Goal: Task Accomplishment & Management: Use online tool/utility

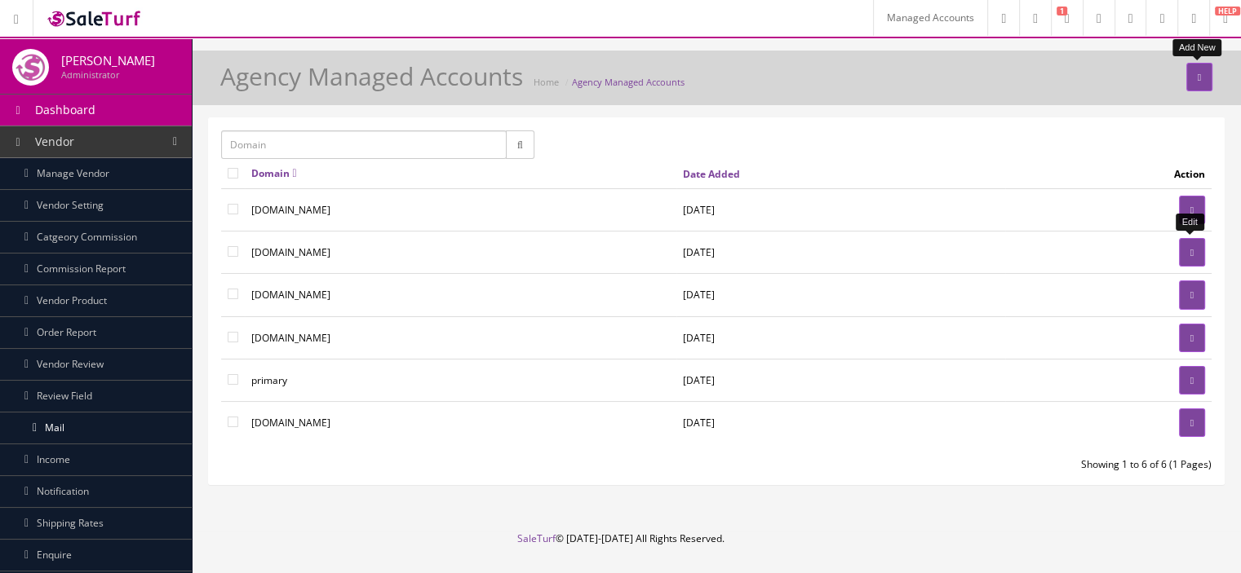
click at [1182, 250] on link at bounding box center [1192, 252] width 26 height 29
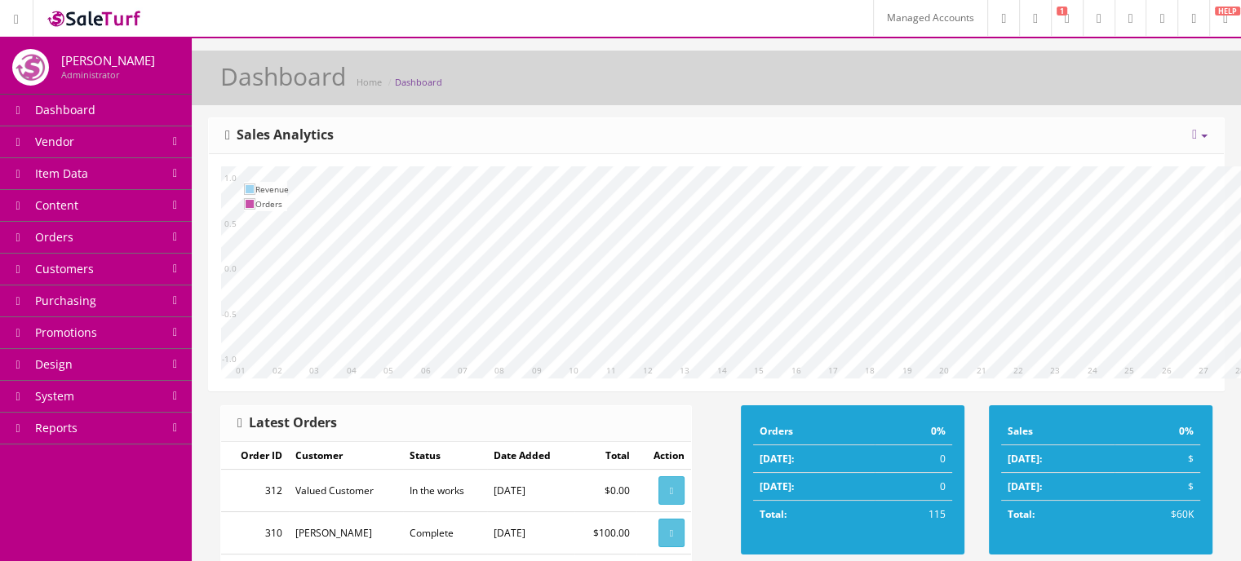
click at [157, 172] on link "Item Data" at bounding box center [96, 174] width 192 height 32
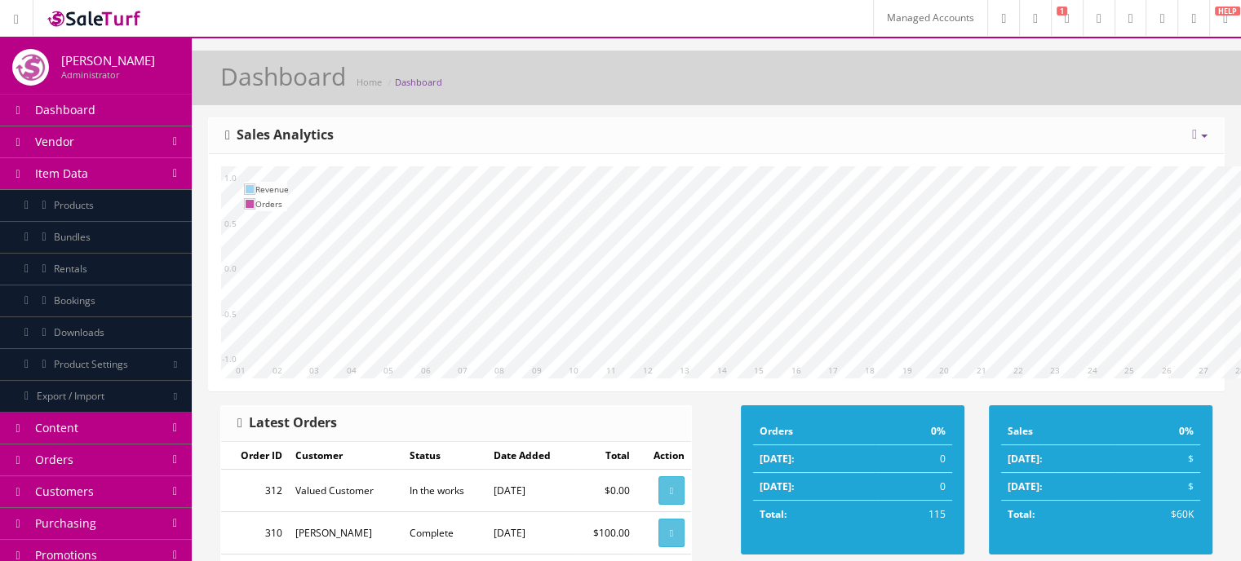
click at [153, 206] on link "Products" at bounding box center [96, 206] width 192 height 32
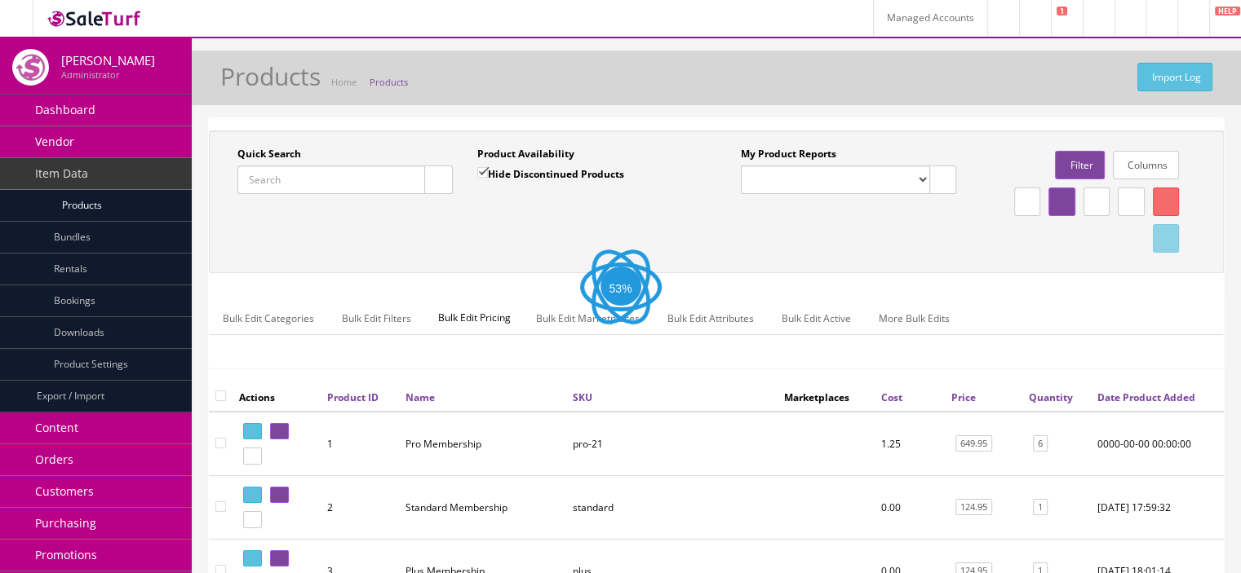
click at [371, 179] on input "Quick Search" at bounding box center [331, 180] width 188 height 29
paste input "LAB34TRIBALTSB-XY22032687"
type input "LAB34TRIBALTSB-XY22032687"
click at [434, 187] on button "button" at bounding box center [438, 180] width 29 height 29
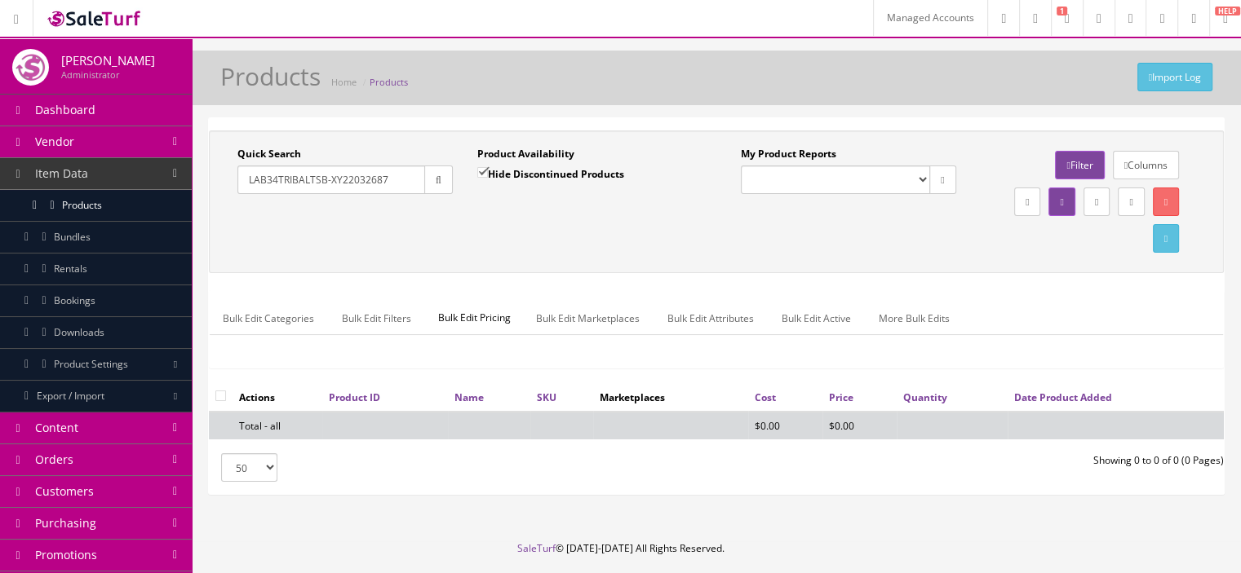
click at [486, 168] on input "Hide Discontinued Products" at bounding box center [482, 172] width 11 height 11
checkbox input "false"
click at [436, 184] on icon "button" at bounding box center [439, 180] width 6 height 10
click at [392, 180] on input "LAB34TRIBALTSB-XY22032687" at bounding box center [331, 180] width 188 height 29
drag, startPoint x: 248, startPoint y: 181, endPoint x: 361, endPoint y: 175, distance: 113.5
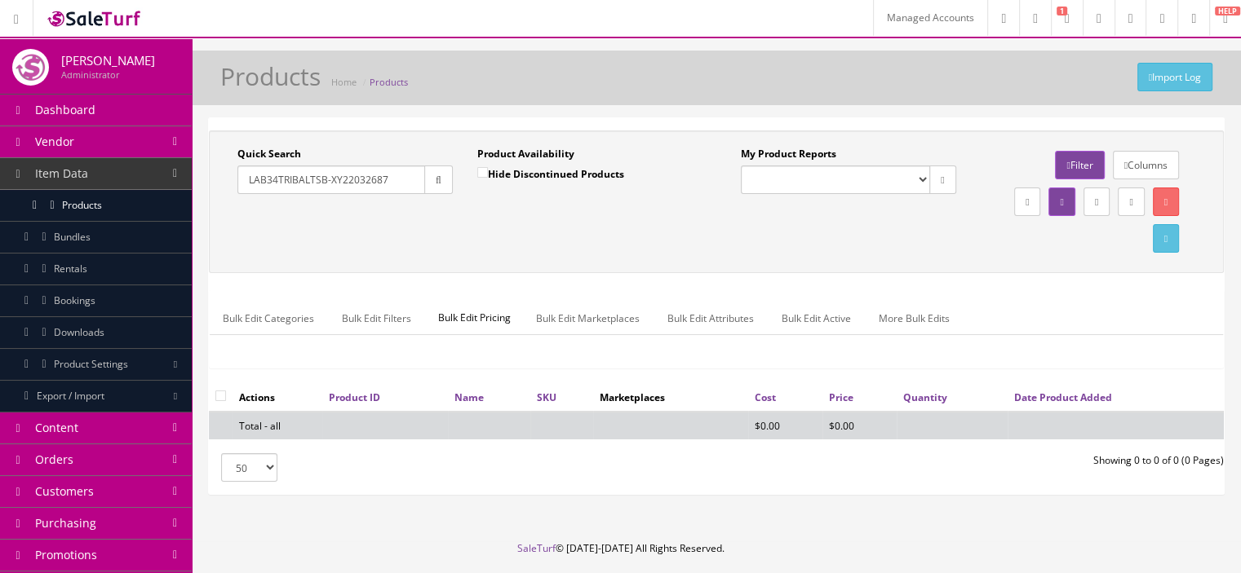
click at [361, 175] on input "LAB34TRIBALTSB-XY22032687" at bounding box center [331, 180] width 188 height 29
click at [401, 177] on input "LAB34TRIBALTSB-XY22032687" at bounding box center [331, 180] width 188 height 29
click at [424, 176] on button "button" at bounding box center [438, 180] width 29 height 29
drag, startPoint x: 399, startPoint y: 179, endPoint x: 327, endPoint y: 189, distance: 72.6
click at [327, 189] on input "LAB34TRIBALTSB-XY22032687" at bounding box center [331, 180] width 188 height 29
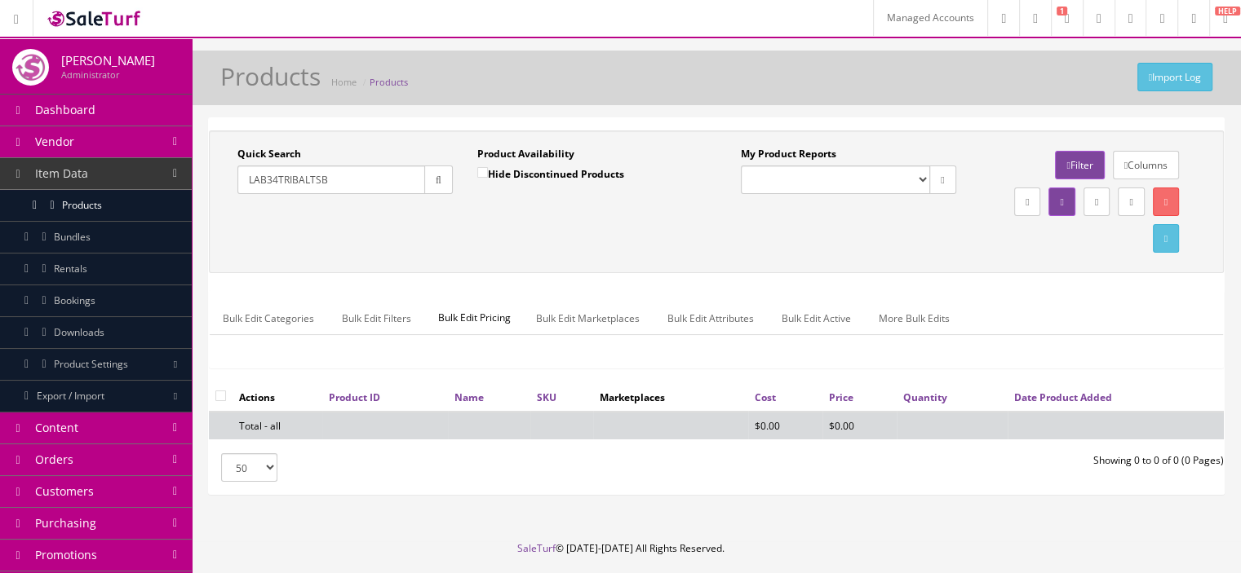
type input "LAB34TRIBALTSB"
click at [442, 181] on button "button" at bounding box center [438, 180] width 29 height 29
click at [436, 183] on icon "button" at bounding box center [439, 180] width 6 height 10
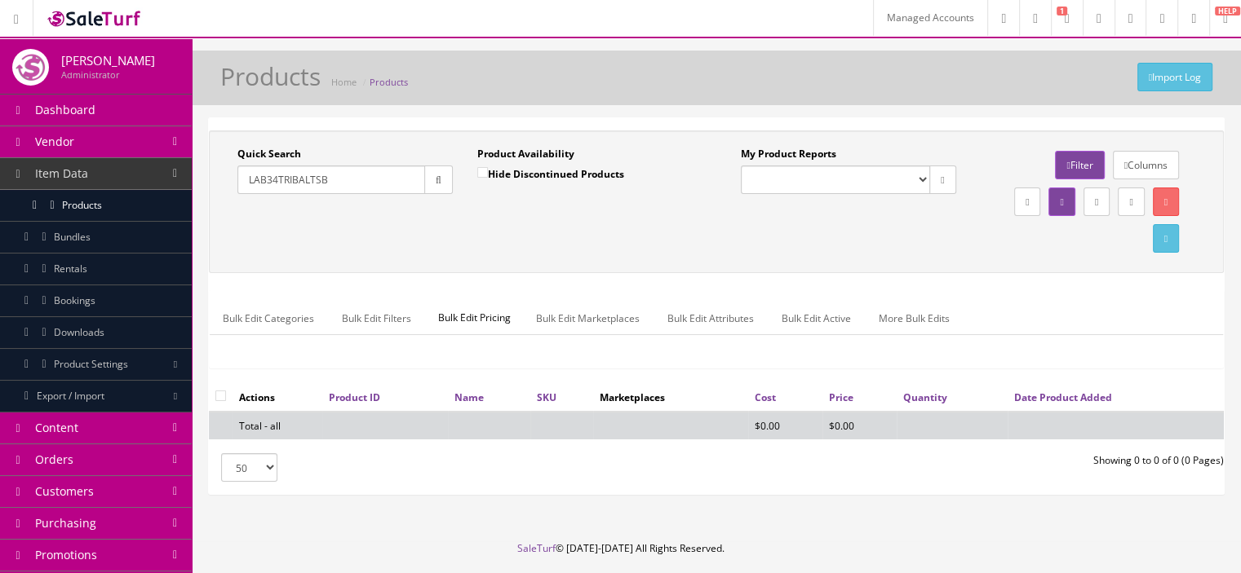
click at [873, 19] on link "Managed Accounts" at bounding box center [930, 18] width 114 height 36
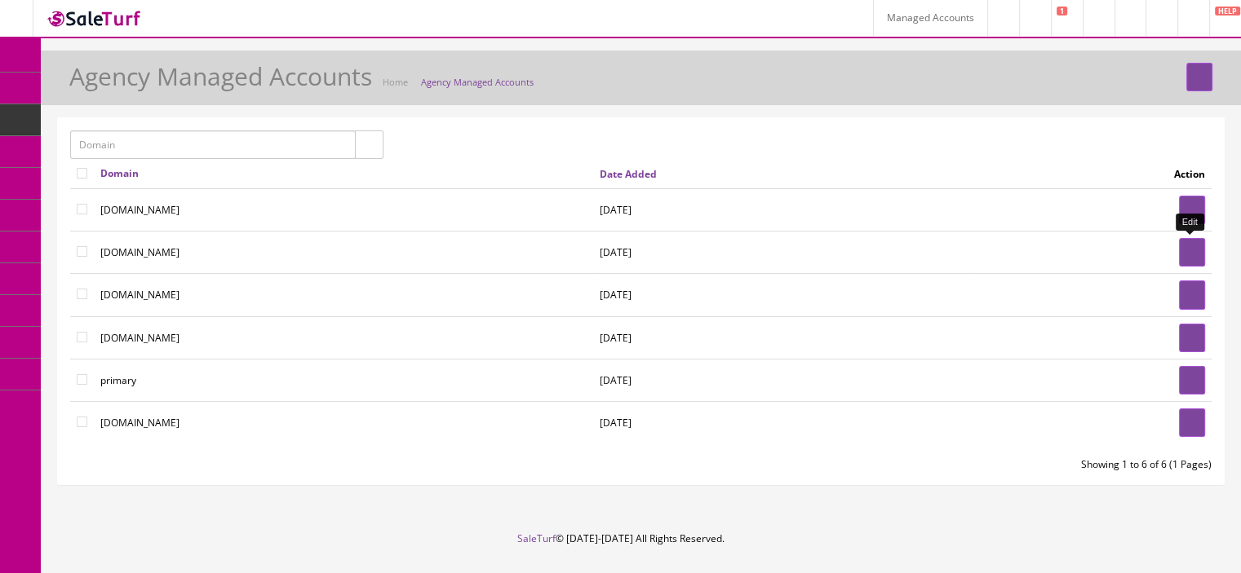
click at [1179, 247] on link at bounding box center [1192, 252] width 26 height 29
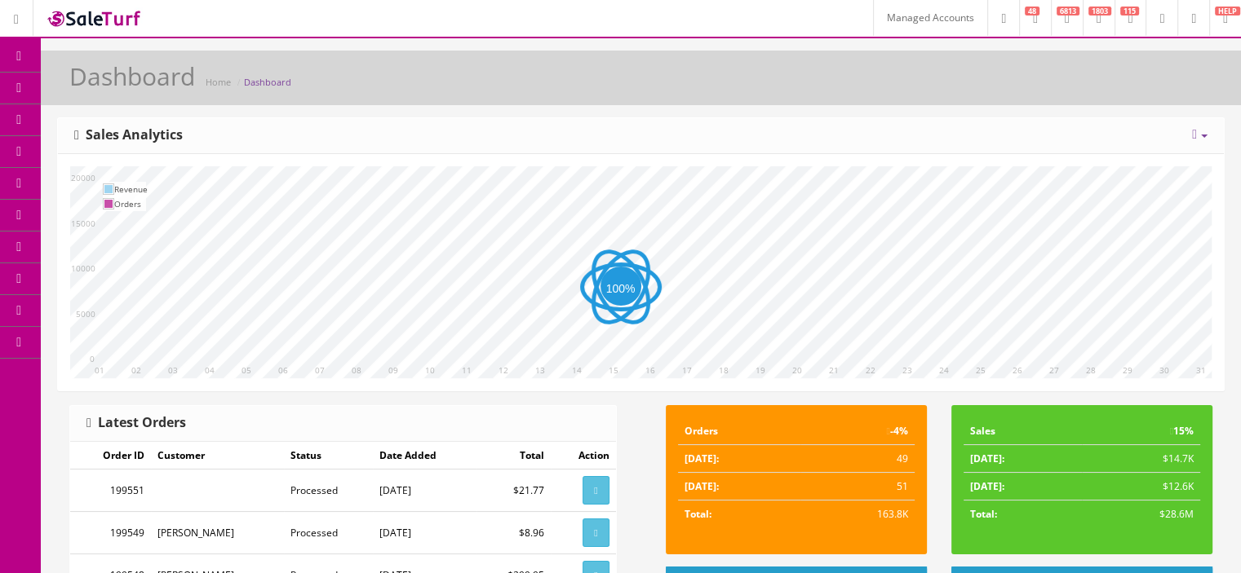
click at [95, 100] on link "Products" at bounding box center [126, 89] width 171 height 32
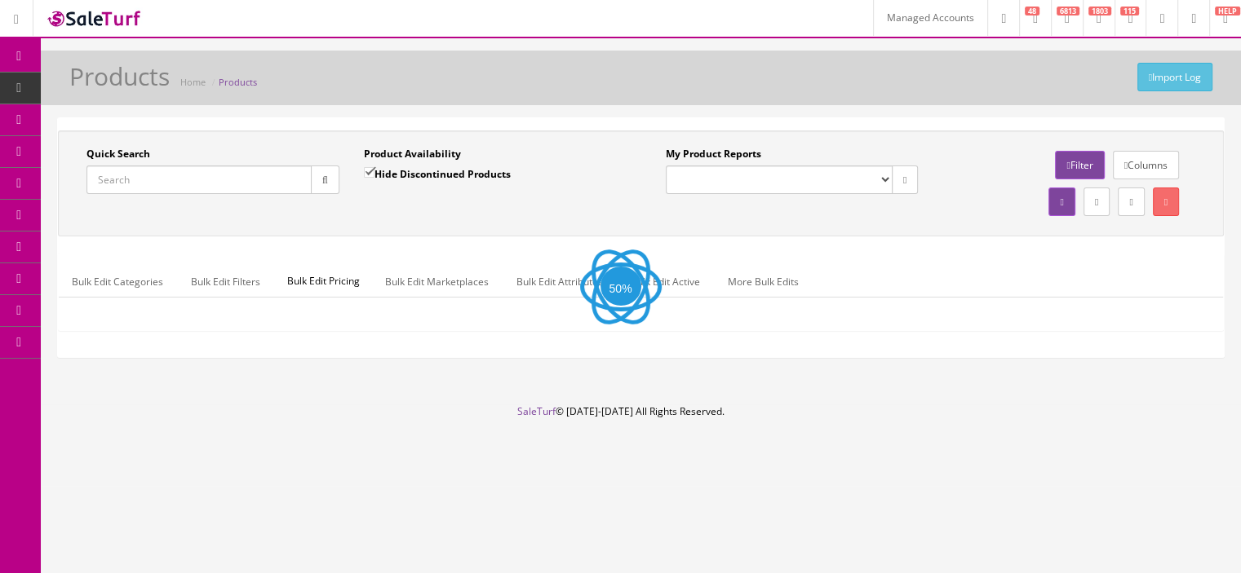
click at [284, 170] on input "Quick Search" at bounding box center [198, 180] width 225 height 29
paste input "LAB34TRIBALTSB-XY22032687"
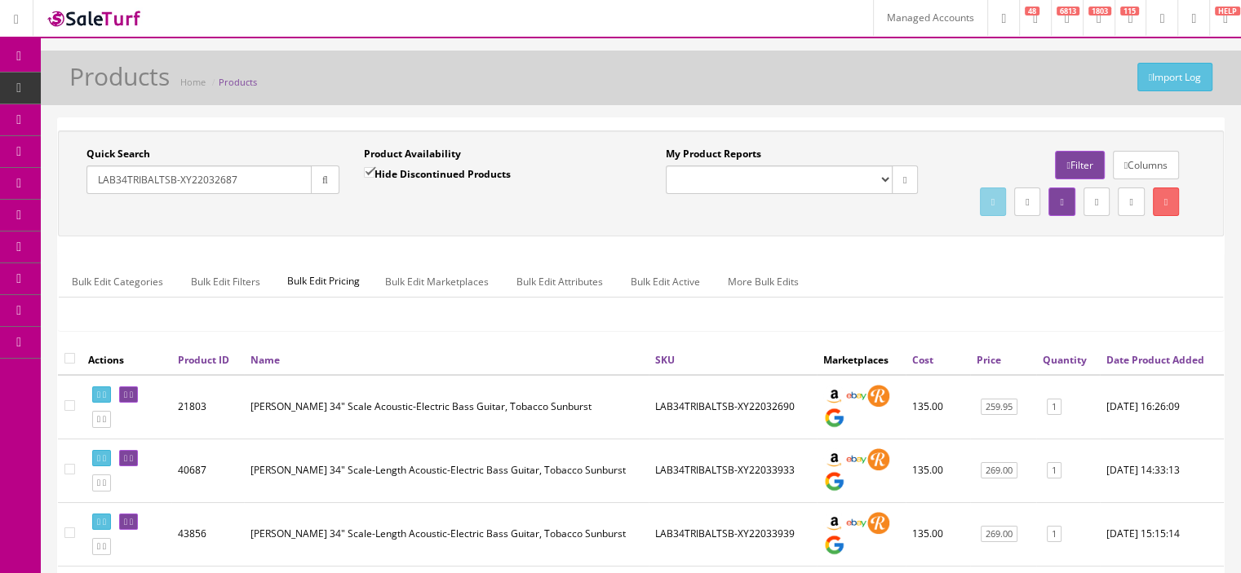
type input "LAB34TRIBALTSB-XY22032687"
click at [369, 170] on input "Hide Discontinued Products" at bounding box center [369, 172] width 11 height 11
checkbox input "false"
click at [316, 184] on button "button" at bounding box center [325, 180] width 29 height 29
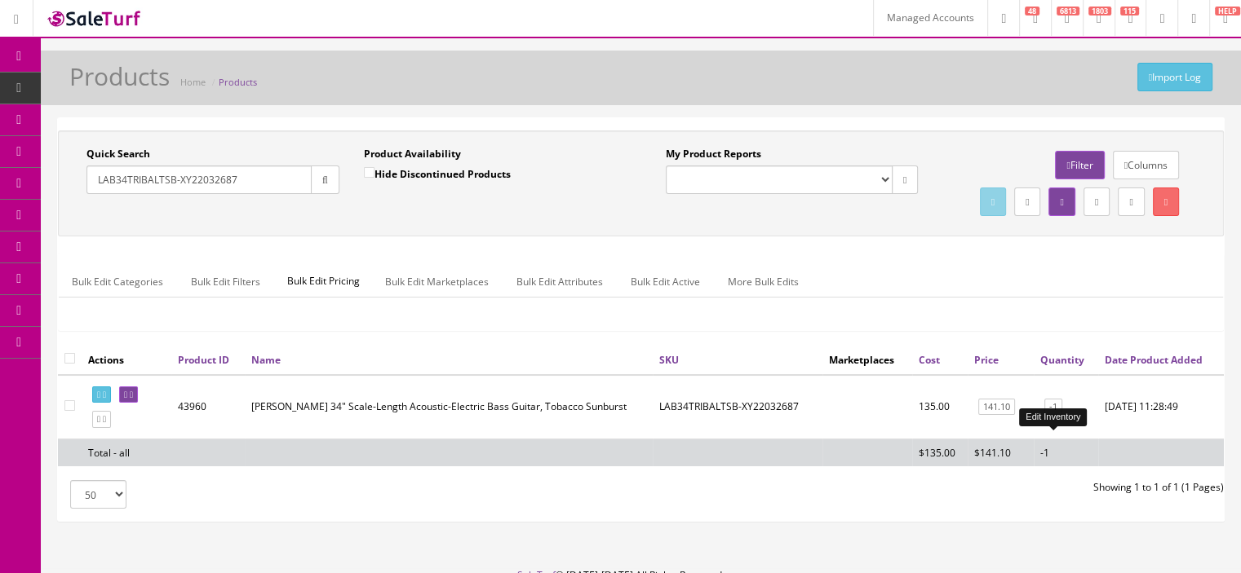
click at [1054, 416] on link "-1" at bounding box center [1053, 407] width 18 height 17
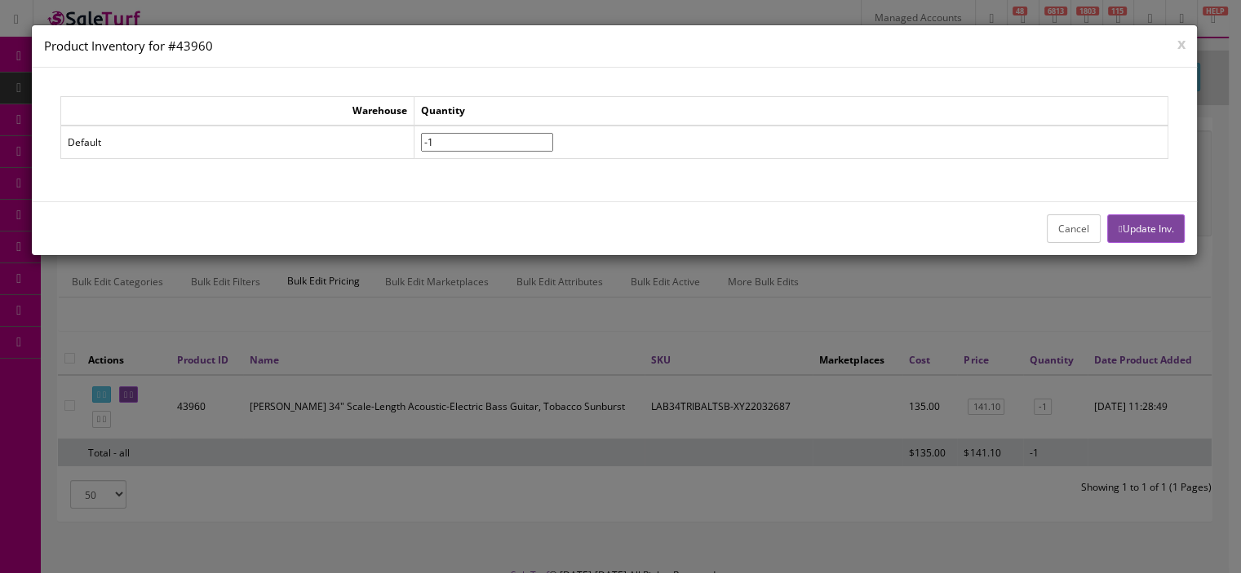
click at [1083, 229] on button "Cancel" at bounding box center [1074, 229] width 54 height 29
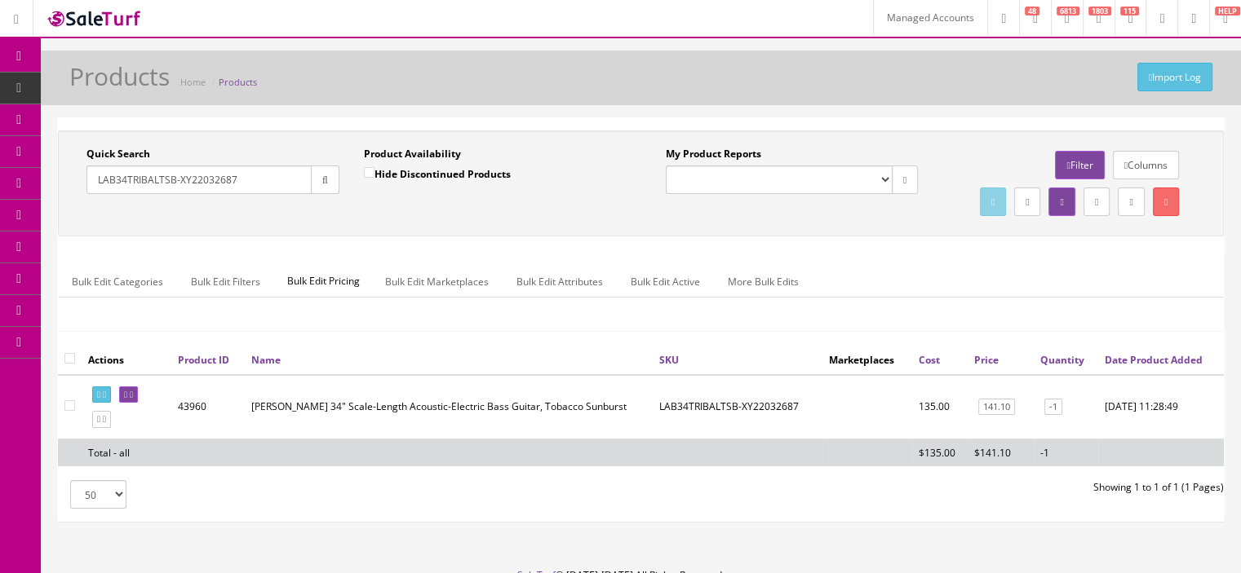
click at [1144, 158] on link "Columns" at bounding box center [1146, 165] width 66 height 29
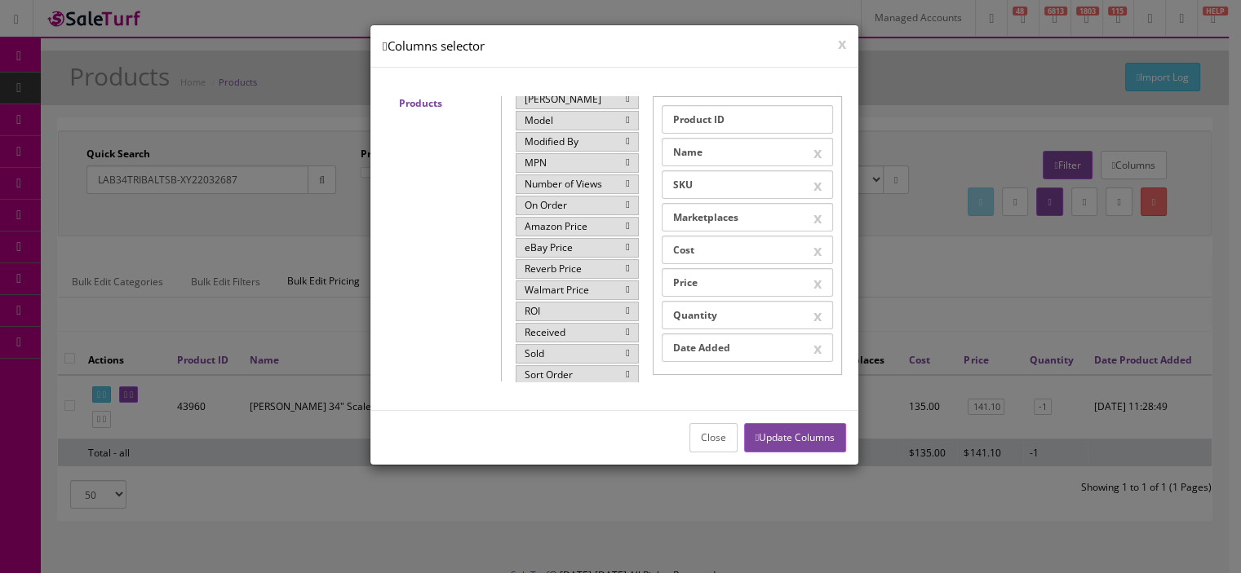
scroll to position [217, 0]
click at [567, 326] on div "Sold" at bounding box center [577, 336] width 123 height 20
click at [775, 428] on button "Update Columns" at bounding box center [795, 437] width 102 height 29
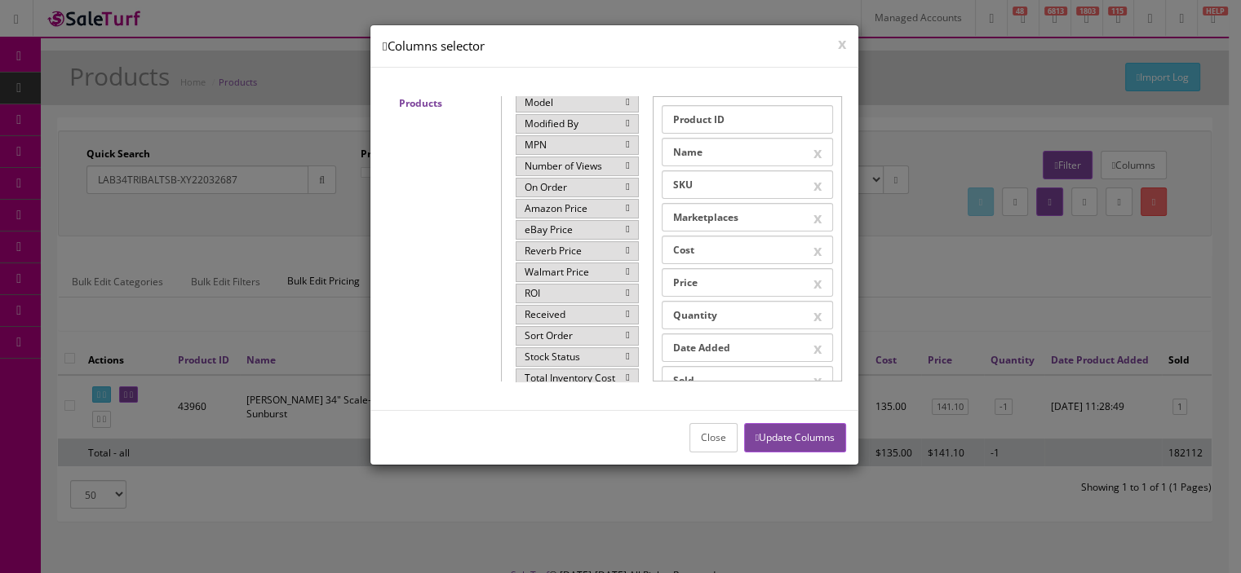
click at [709, 432] on button "Close" at bounding box center [713, 437] width 48 height 29
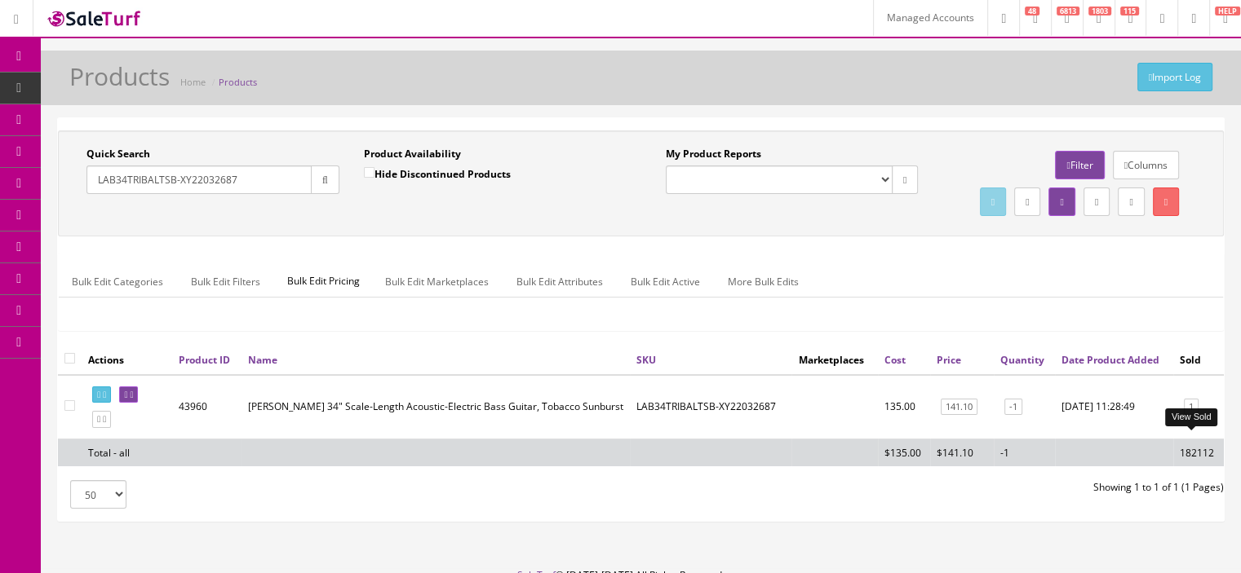
click at [1185, 416] on link "1" at bounding box center [1191, 407] width 15 height 17
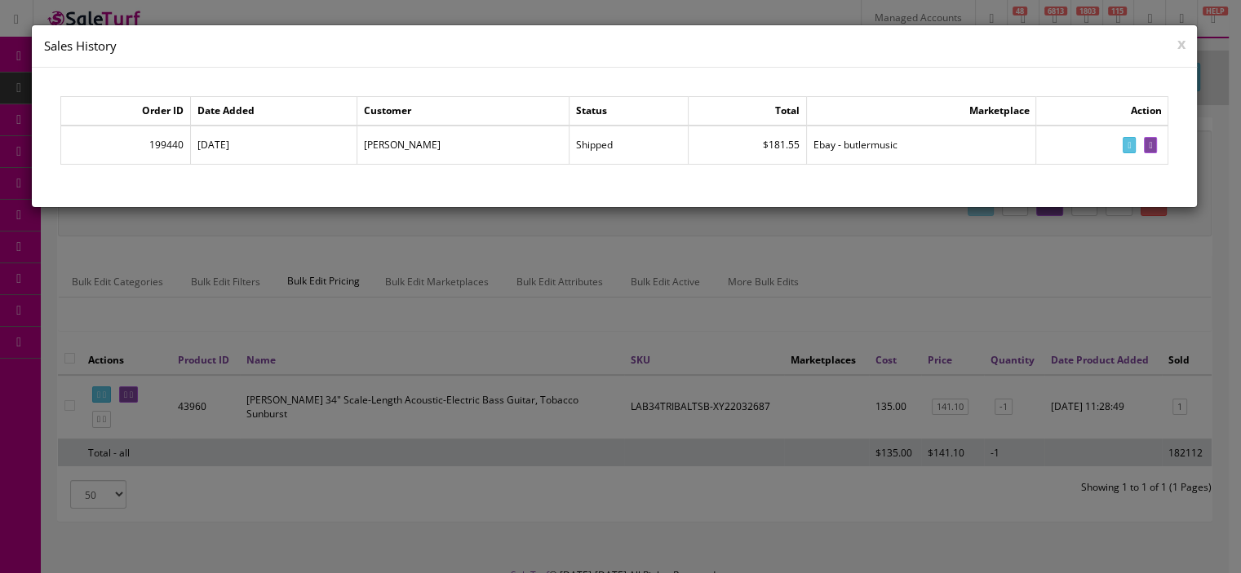
click at [1049, 281] on div at bounding box center [620, 286] width 1241 height 573
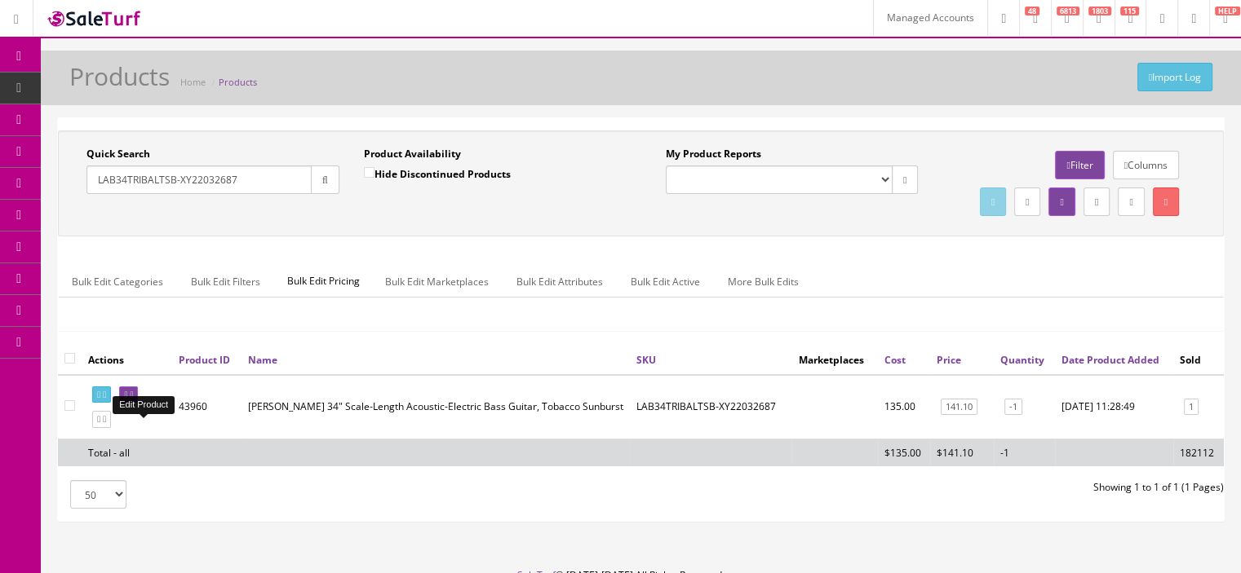
click at [133, 400] on icon at bounding box center [131, 395] width 3 height 9
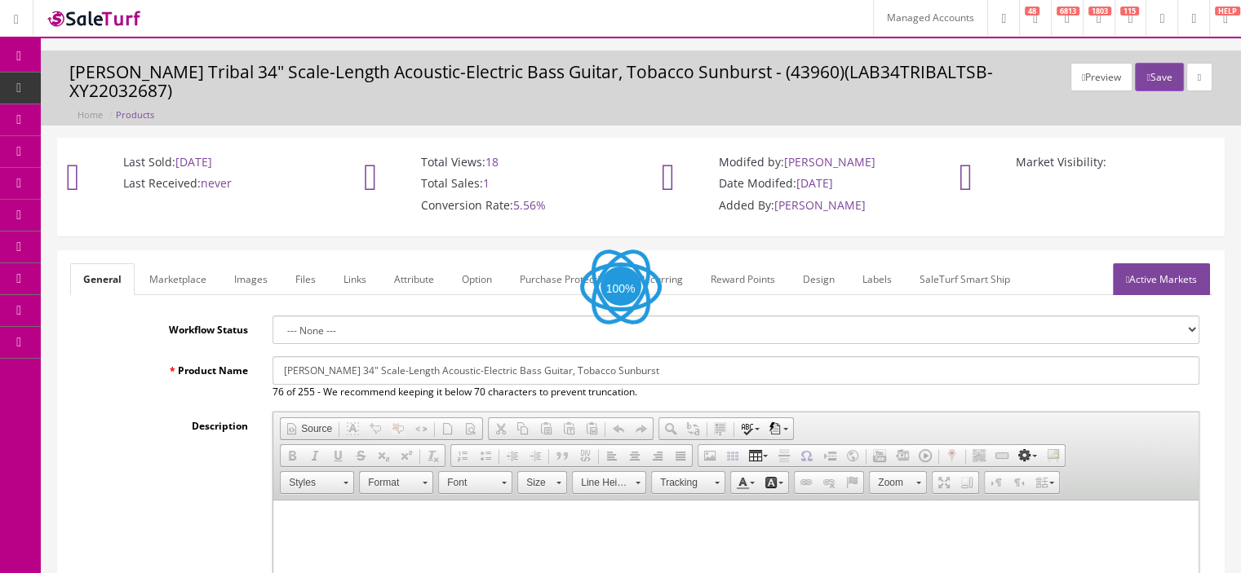
click at [1155, 271] on link "Active Markets" at bounding box center [1161, 279] width 97 height 32
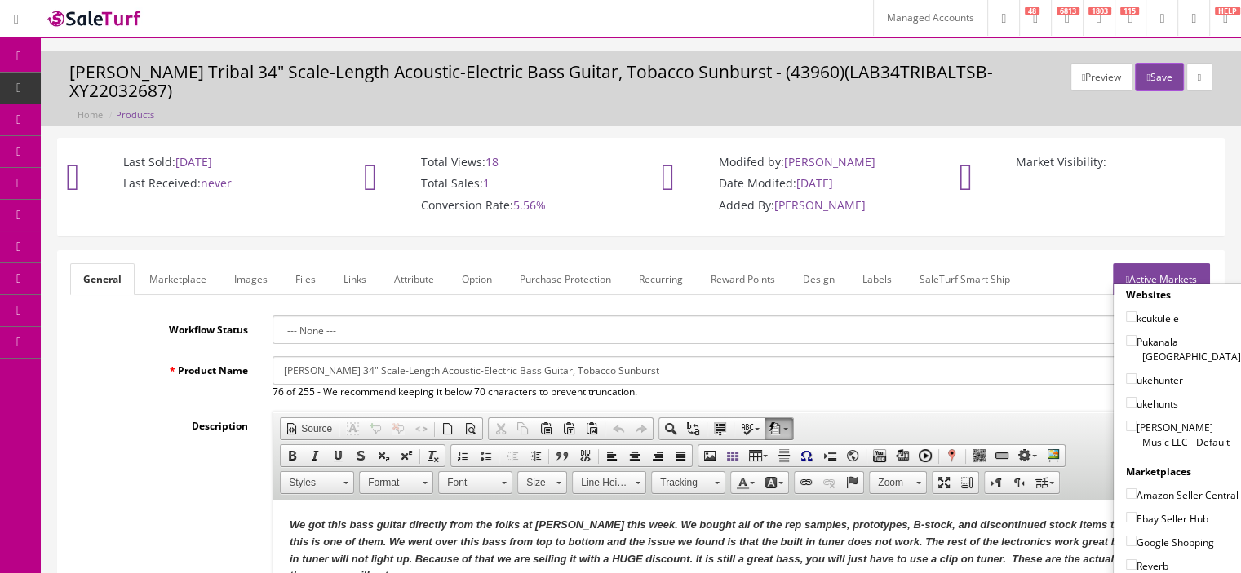
click at [1208, 148] on div "Market Visibility:" at bounding box center [1086, 166] width 273 height 55
click at [1227, 159] on div "Market Visibility:" at bounding box center [1087, 166] width 298 height 55
click at [126, 85] on span "Products" at bounding box center [125, 88] width 40 height 14
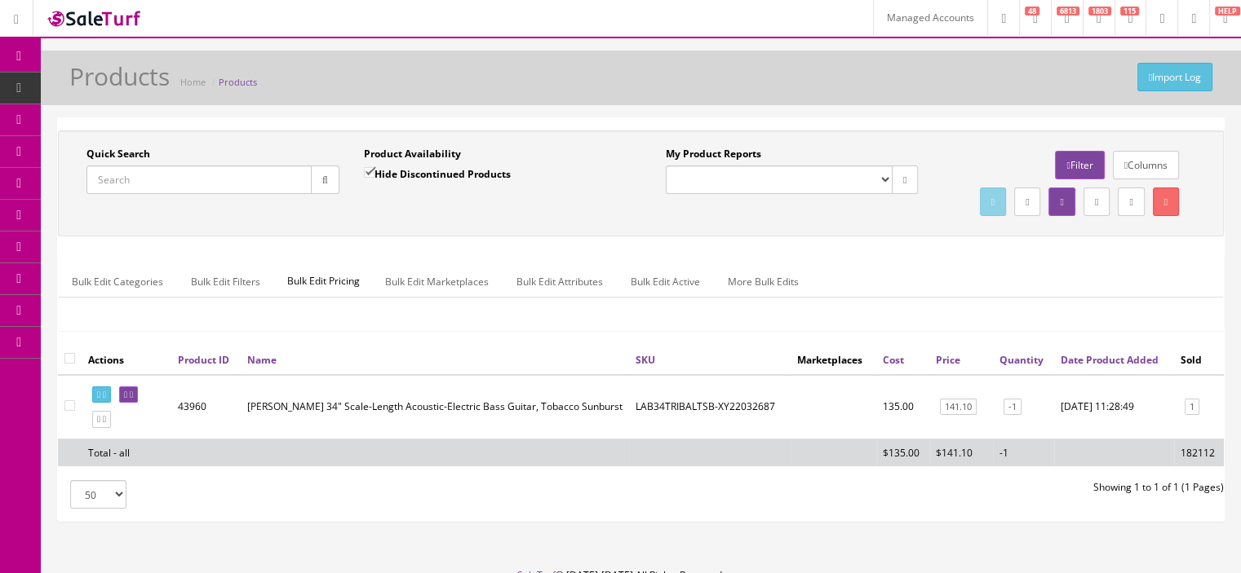
click at [221, 170] on input "Quick Search" at bounding box center [198, 180] width 225 height 29
paste input "0990810276"
type input "0990810276"
click at [336, 172] on button "button" at bounding box center [325, 180] width 29 height 29
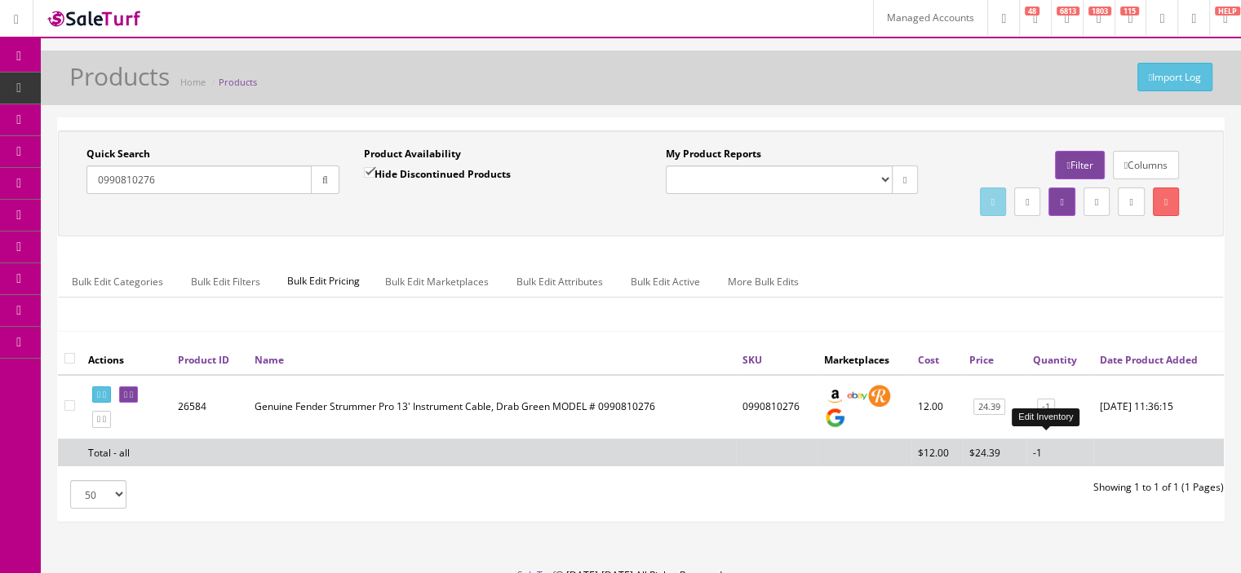
click at [1040, 416] on link "-1" at bounding box center [1046, 407] width 18 height 17
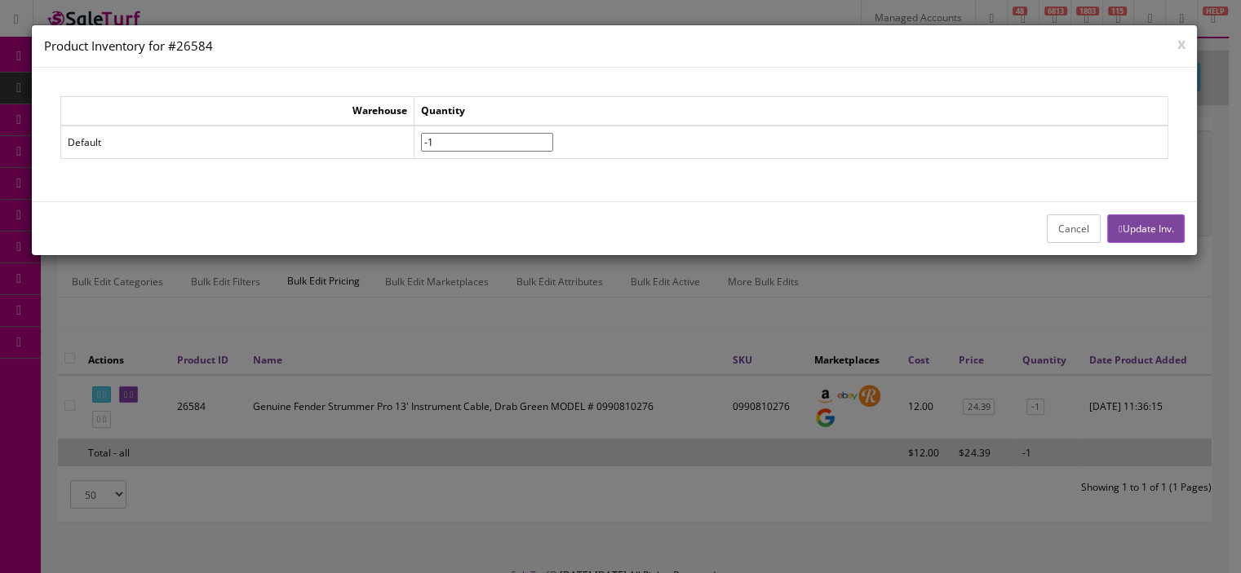
click at [1074, 221] on button "Cancel" at bounding box center [1074, 229] width 54 height 29
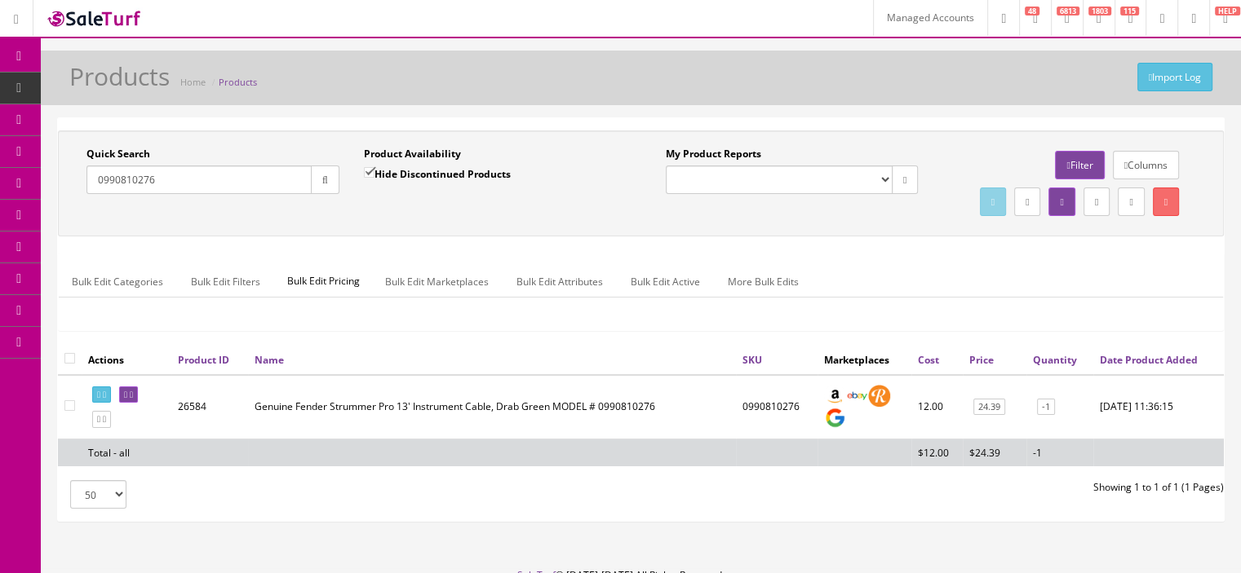
click at [1147, 165] on link "Columns" at bounding box center [1146, 165] width 66 height 29
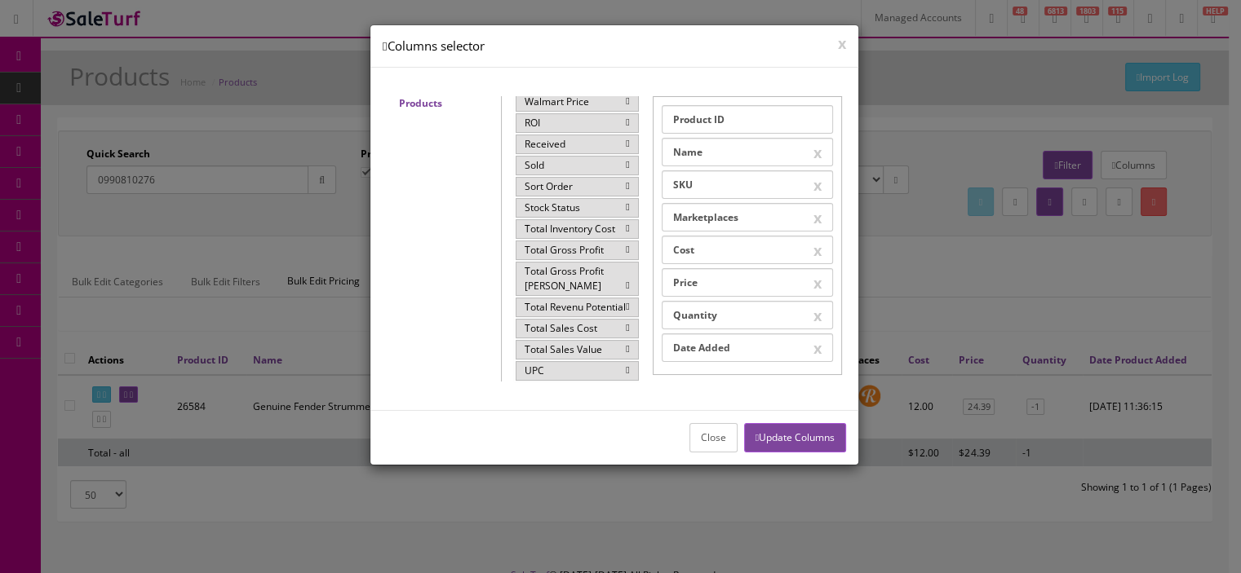
scroll to position [414, 0]
click at [568, 135] on div "Sold" at bounding box center [577, 144] width 123 height 20
click at [790, 423] on button "Update Columns" at bounding box center [795, 437] width 102 height 29
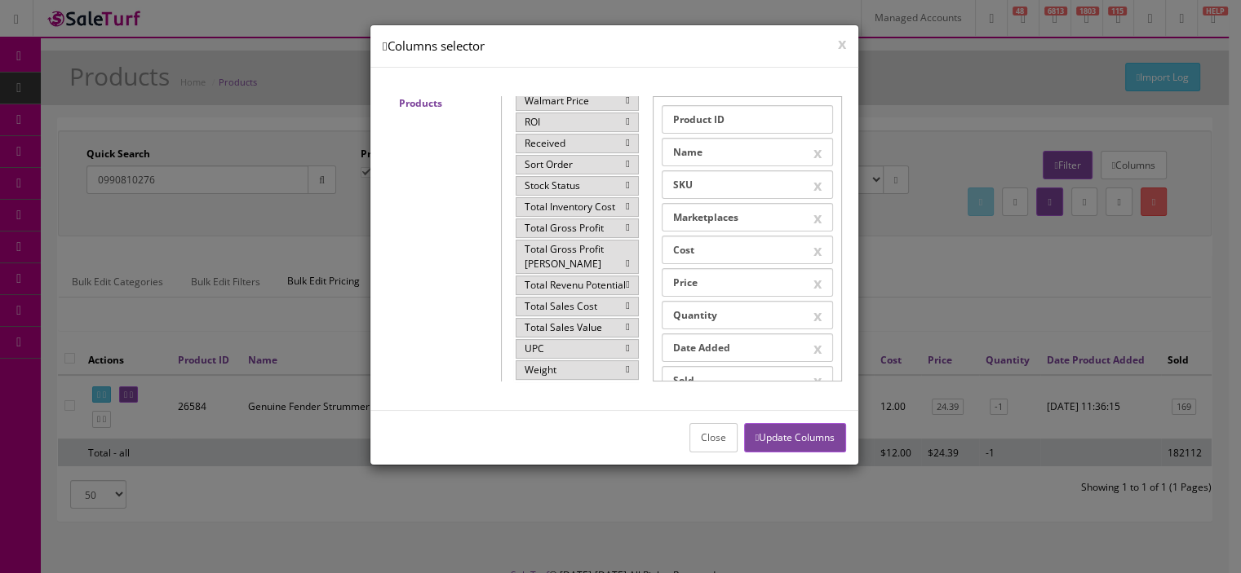
click at [703, 443] on button "Close" at bounding box center [713, 437] width 48 height 29
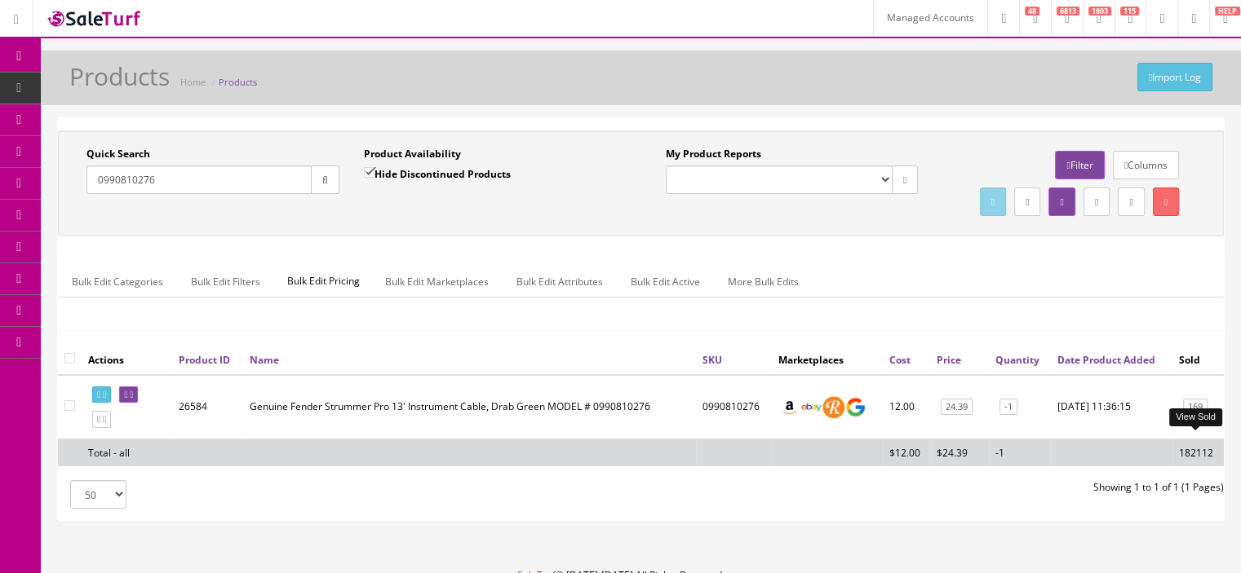
click at [1188, 416] on link "169" at bounding box center [1195, 407] width 24 height 17
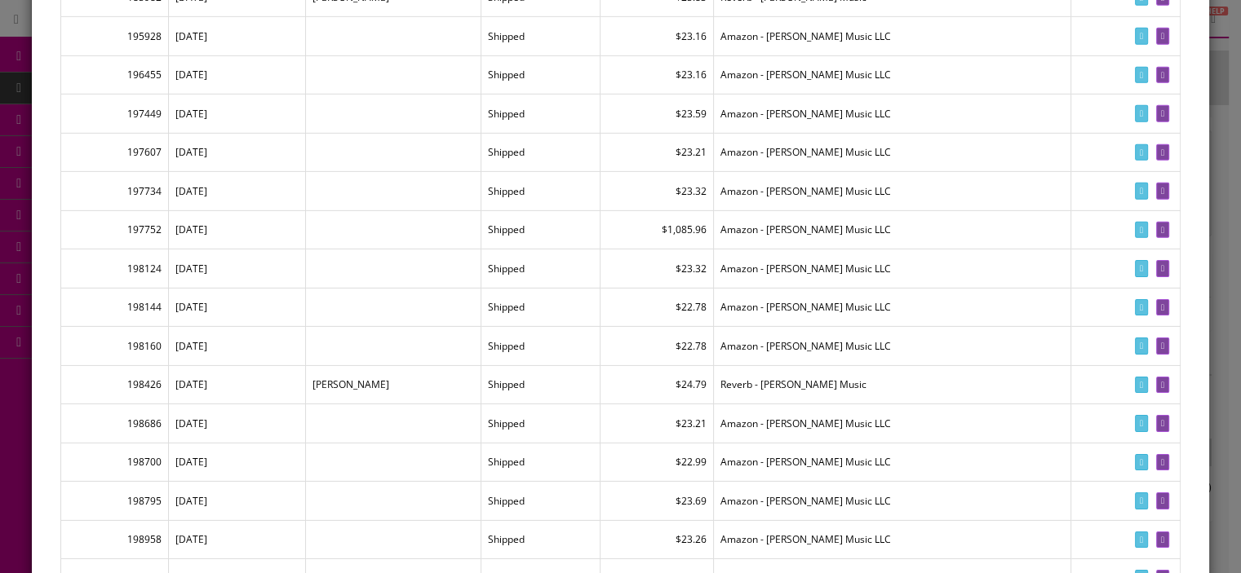
scroll to position [5282, 0]
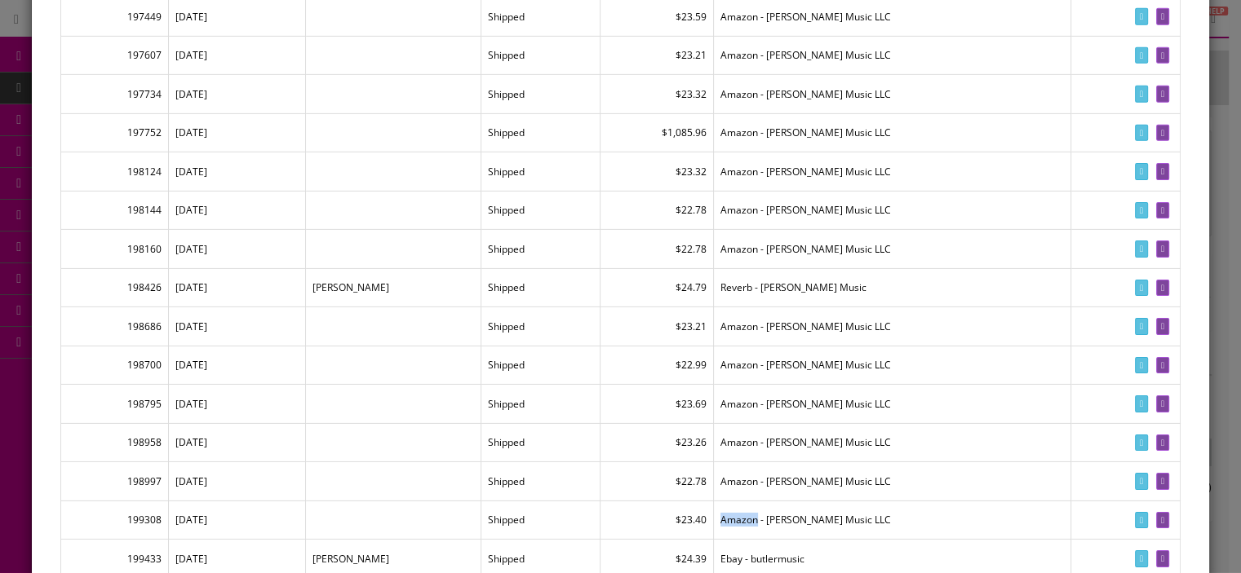
drag, startPoint x: 768, startPoint y: 449, endPoint x: 803, endPoint y: 449, distance: 35.1
click at [803, 501] on td "Amazon - Butler Music LLC" at bounding box center [892, 520] width 357 height 39
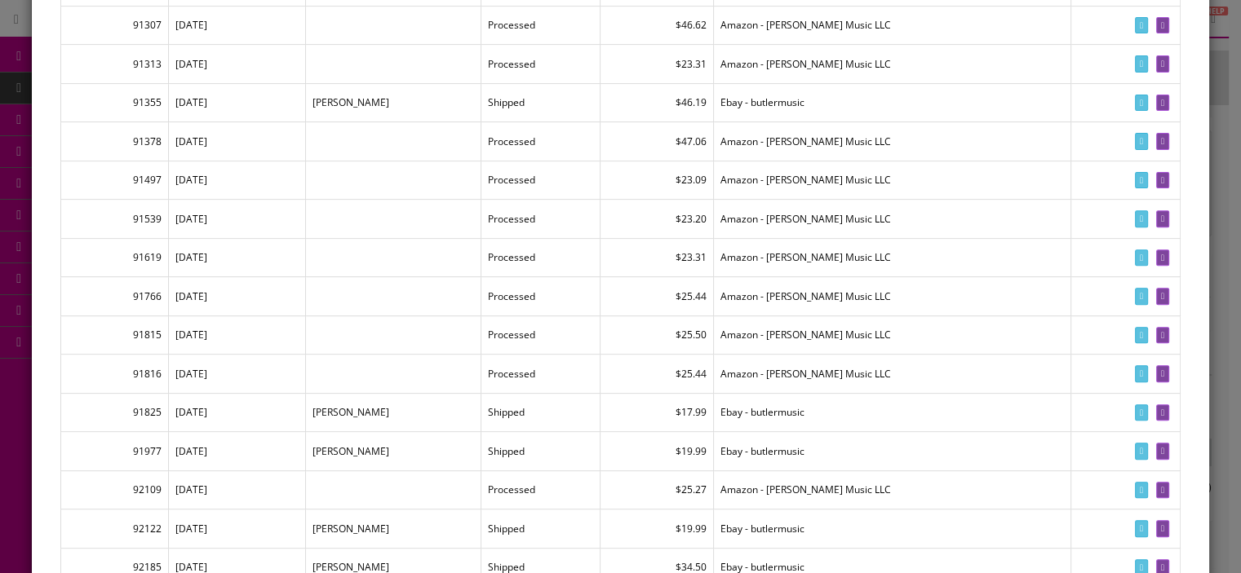
scroll to position [0, 0]
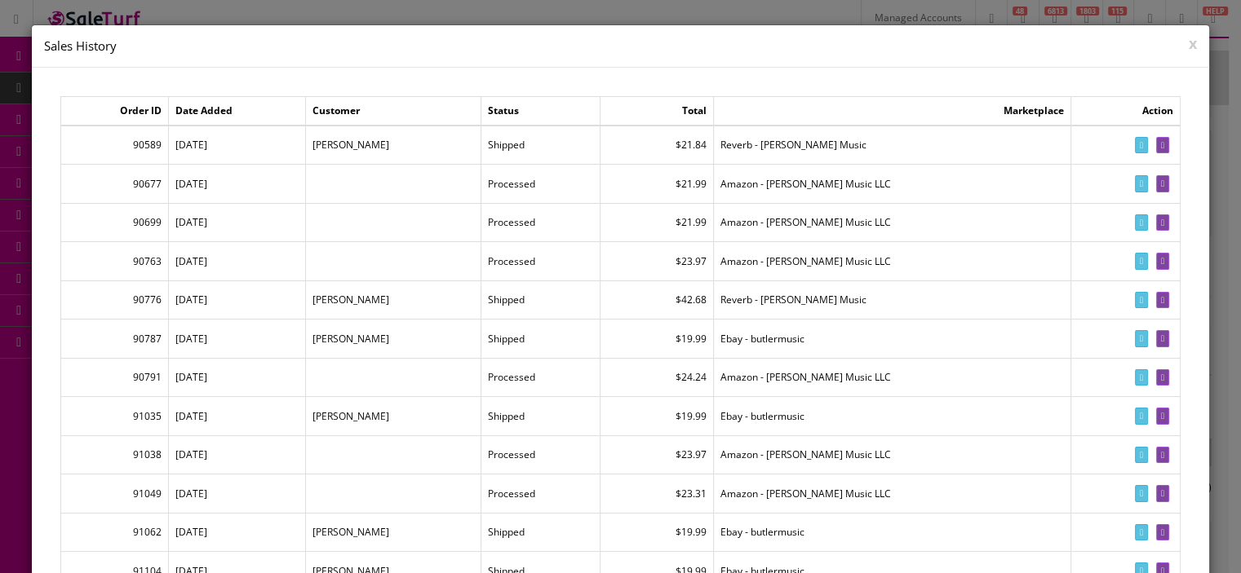
click at [1188, 39] on button "x" at bounding box center [1192, 43] width 8 height 15
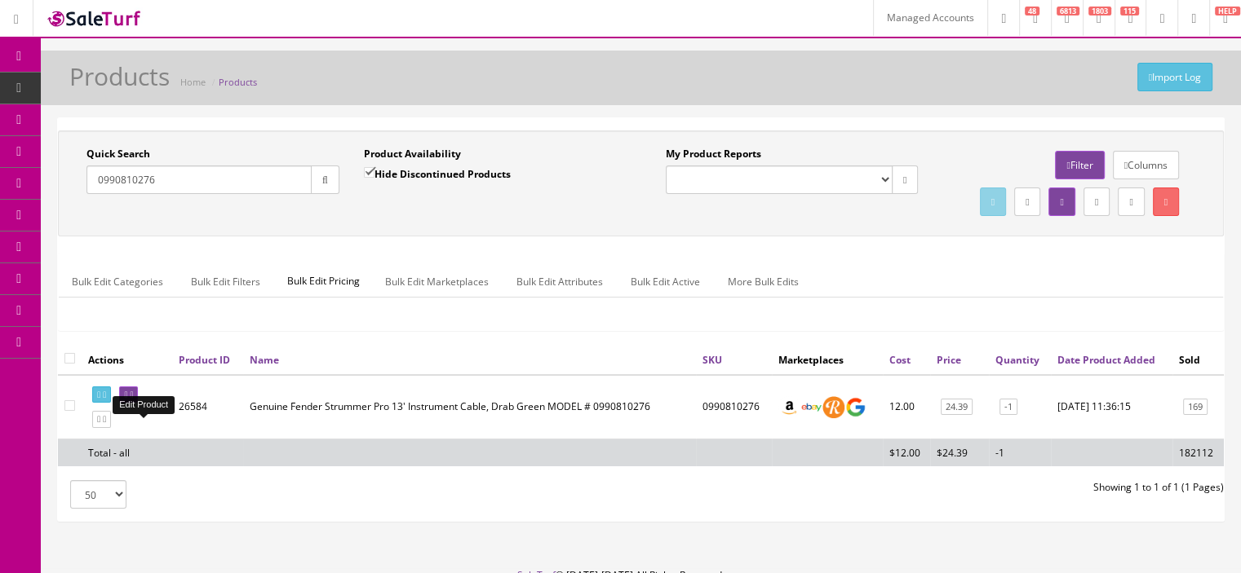
click at [133, 400] on icon at bounding box center [131, 395] width 3 height 9
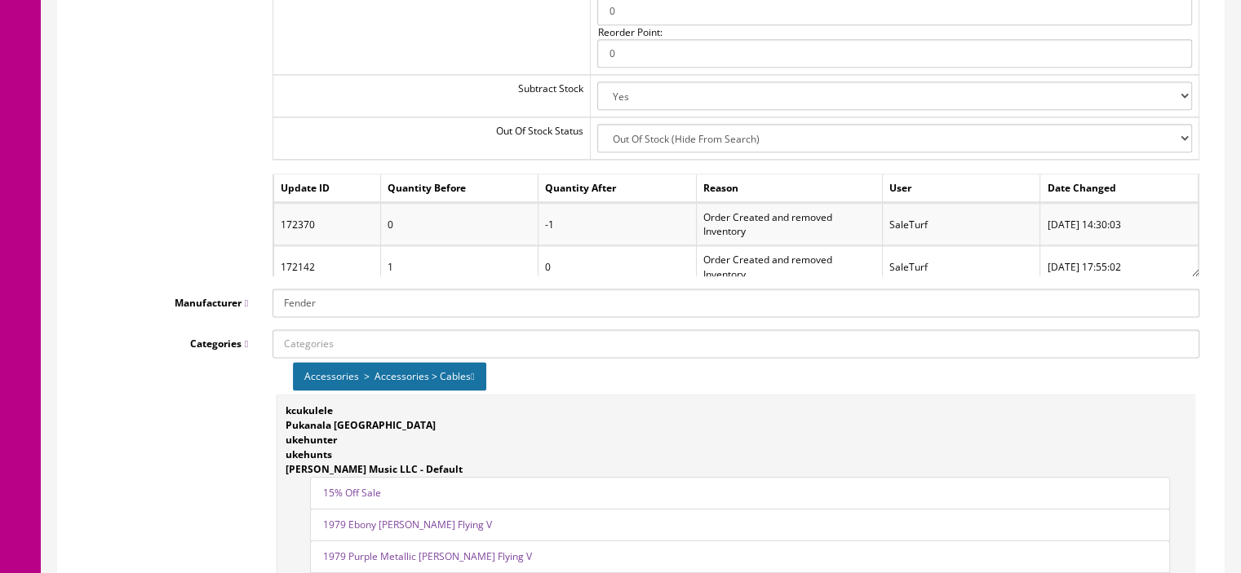
scroll to position [2029, 0]
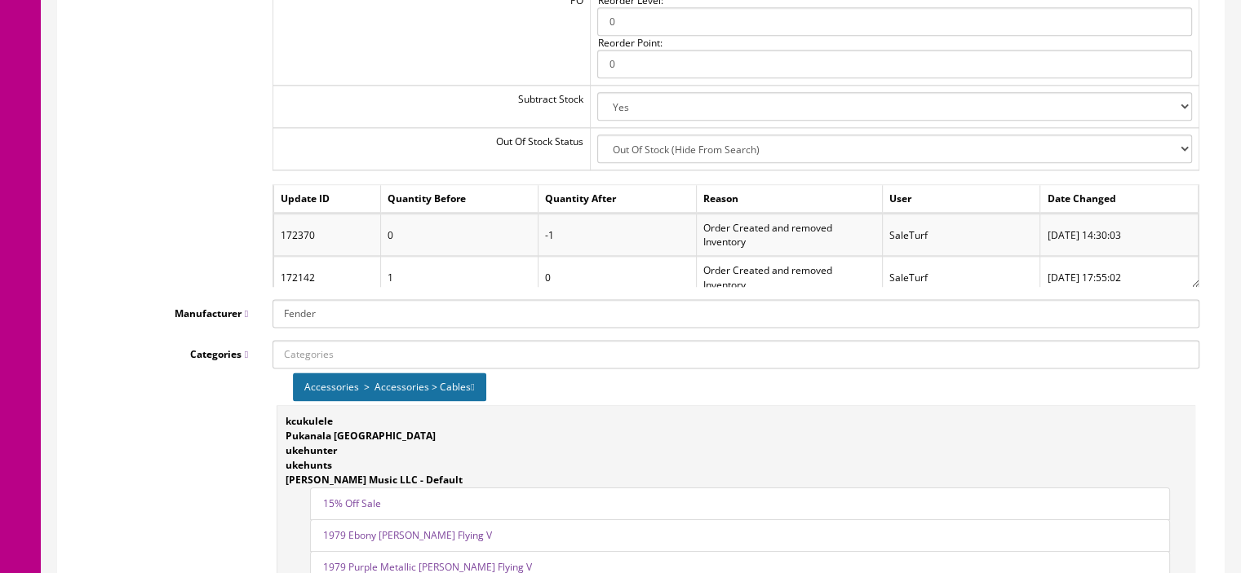
drag, startPoint x: 1246, startPoint y: 77, endPoint x: 1252, endPoint y: 440, distance: 363.0
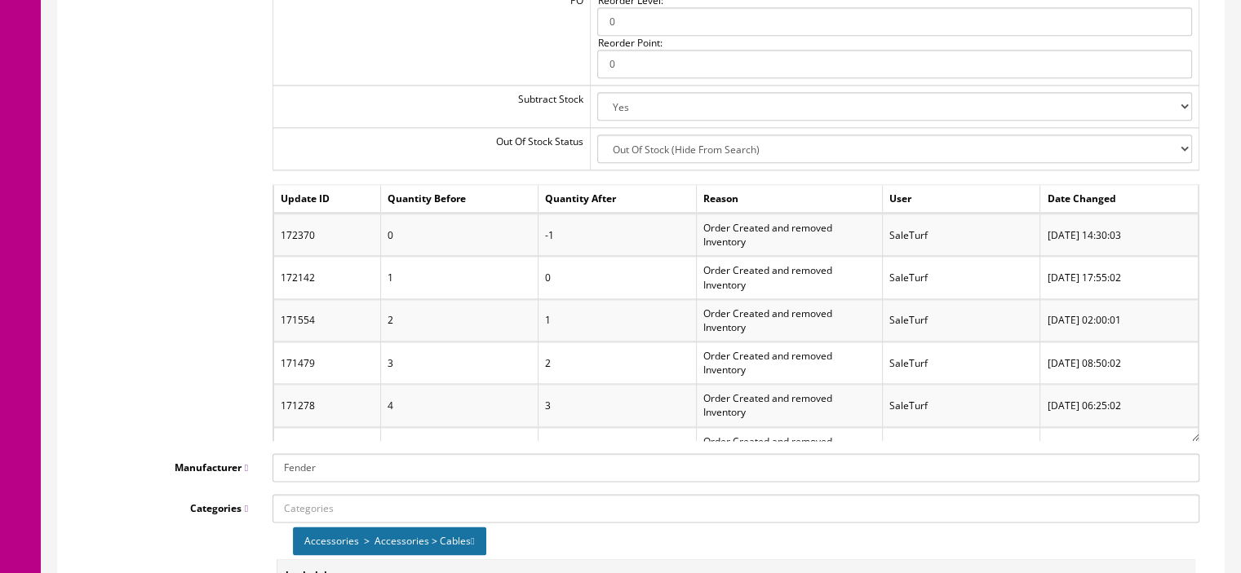
drag, startPoint x: 1193, startPoint y: 286, endPoint x: 1219, endPoint y: 442, distance: 158.0
drag, startPoint x: 739, startPoint y: 286, endPoint x: 696, endPoint y: 274, distance: 44.9
click at [696, 274] on td "Order Created and removed Inventory" at bounding box center [789, 278] width 186 height 42
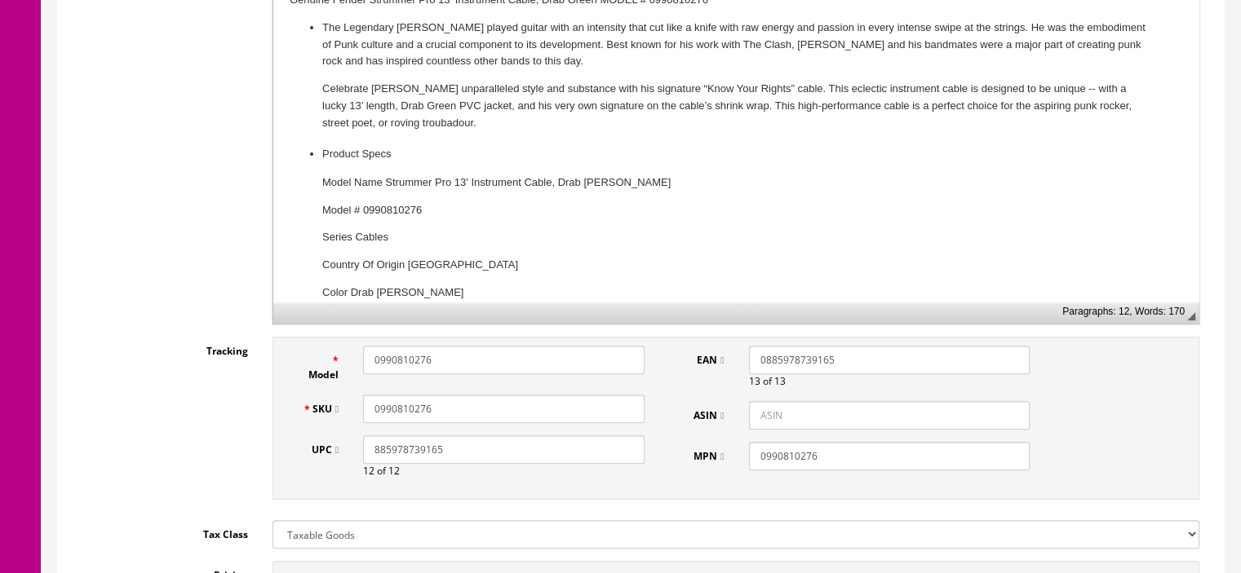
scroll to position [0, 0]
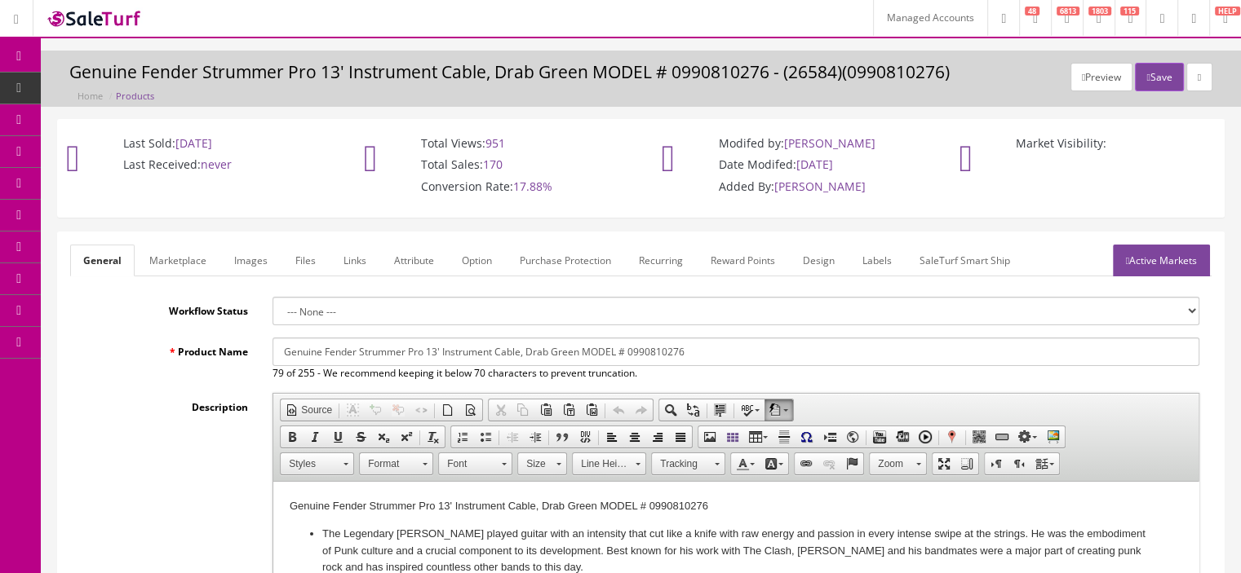
click at [89, 87] on icon at bounding box center [94, 87] width 17 height 13
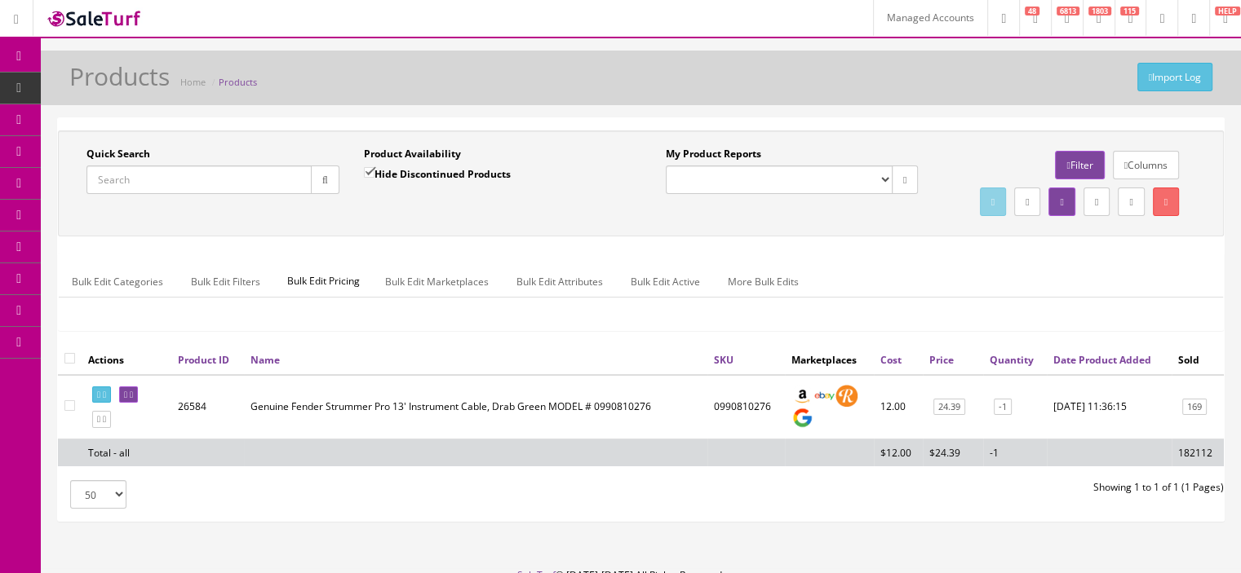
click at [127, 178] on span "Order List" at bounding box center [119, 183] width 45 height 14
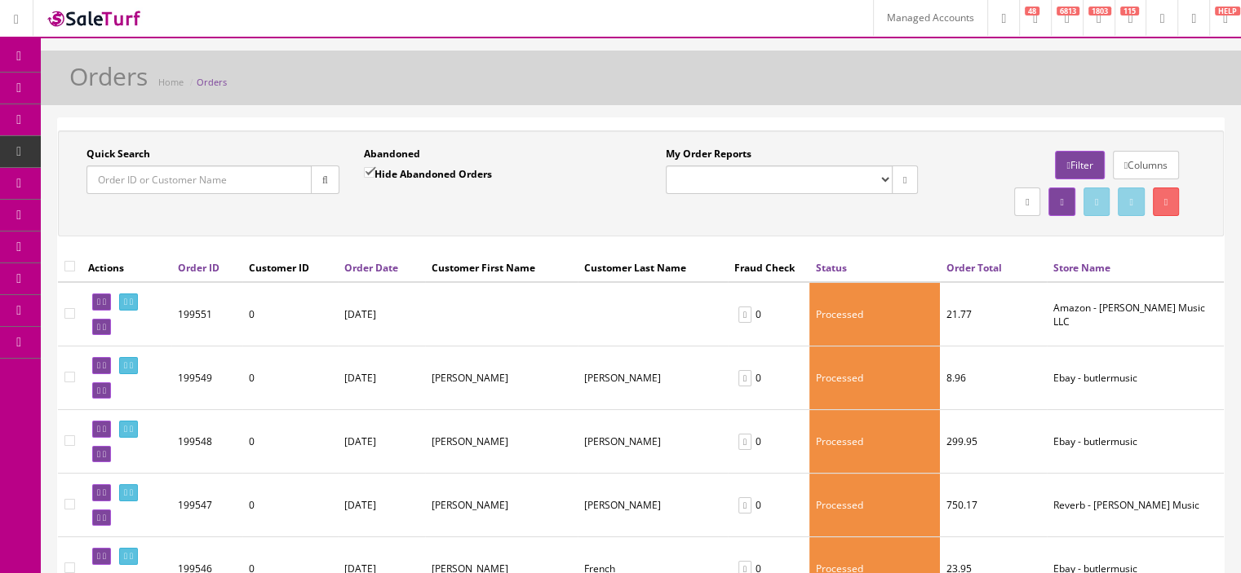
click at [294, 174] on input "Quick Search" at bounding box center [198, 180] width 225 height 29
paste input "NEOBKS-Prototype"
type input "NEOBKS-Prototype"
click at [326, 177] on icon "button" at bounding box center [325, 180] width 6 height 10
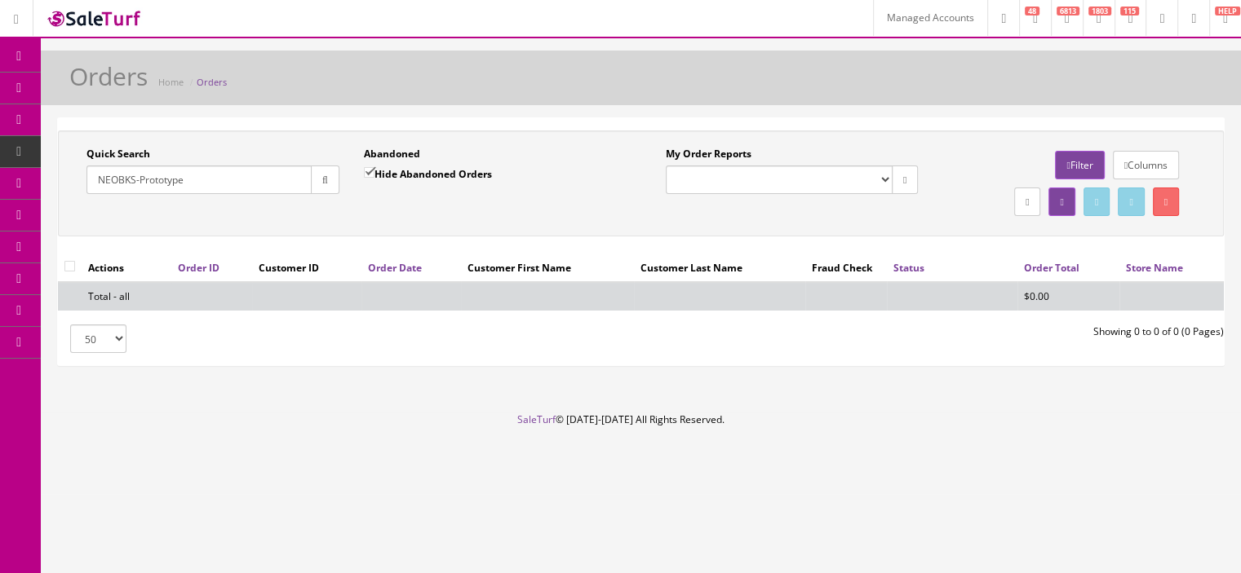
click at [86, 78] on link "Products" at bounding box center [126, 89] width 171 height 32
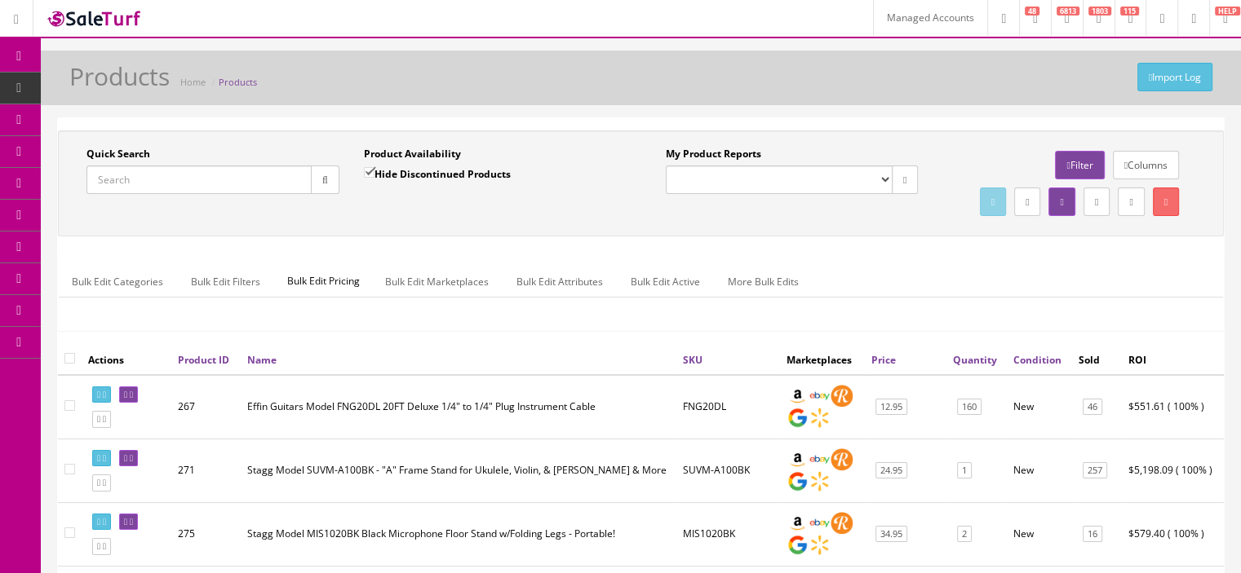
click at [1124, 161] on icon at bounding box center [1125, 166] width 3 height 10
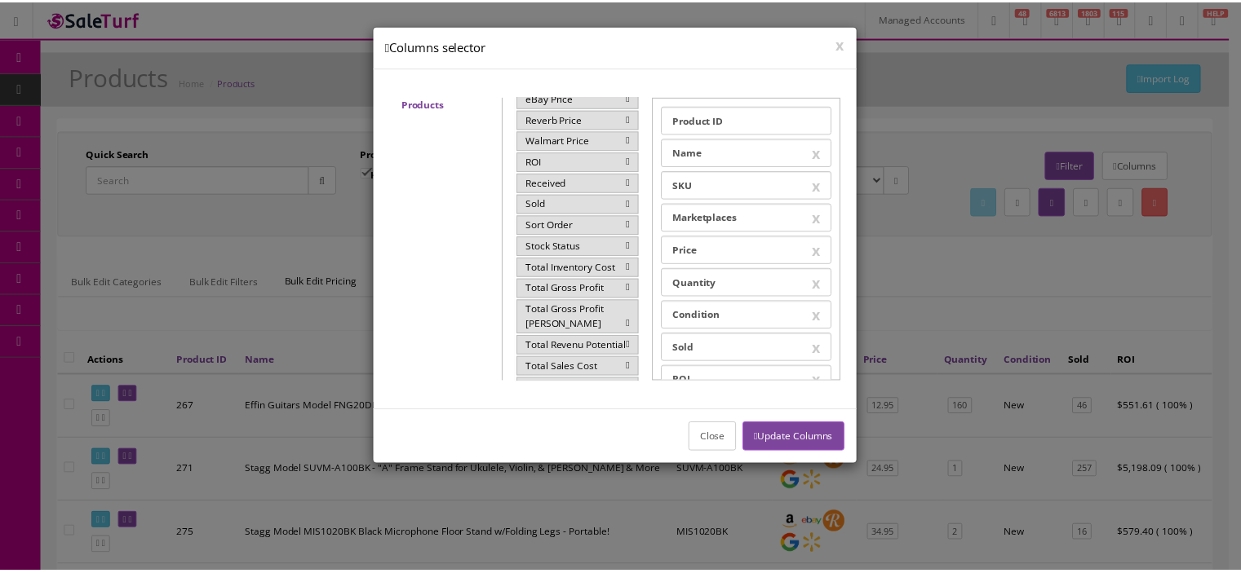
scroll to position [352, 0]
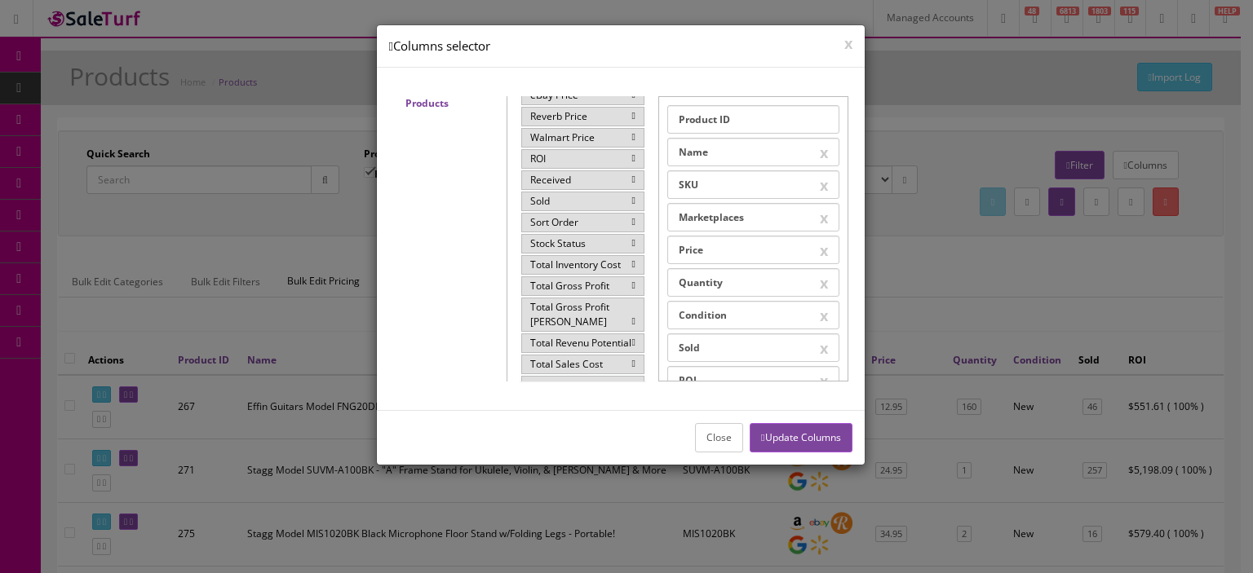
click at [701, 430] on button "Close" at bounding box center [719, 437] width 48 height 29
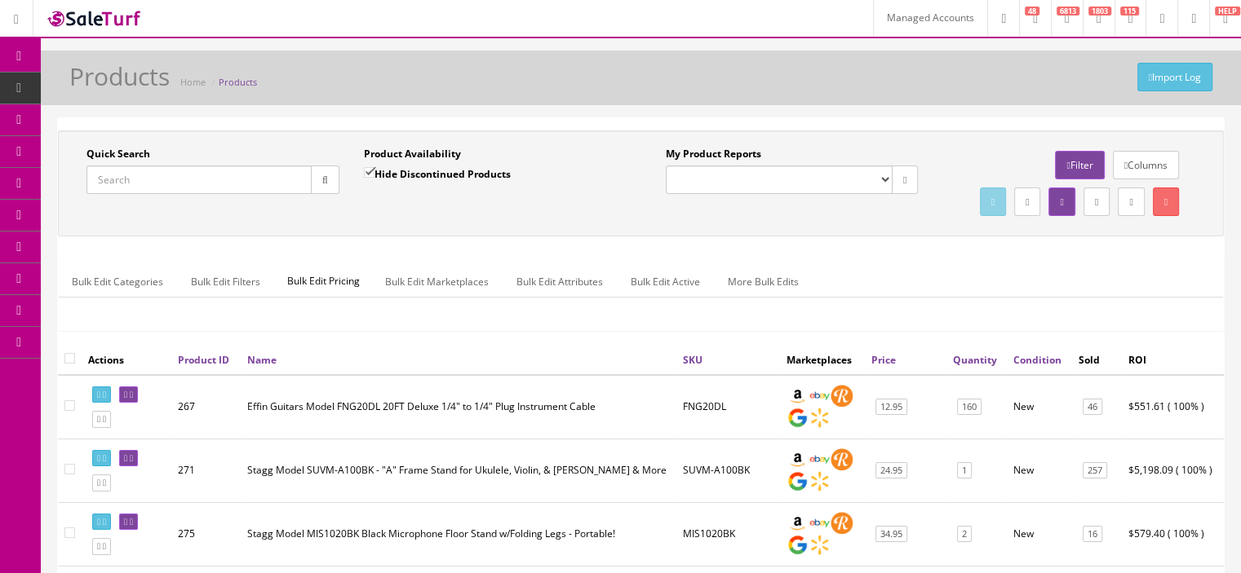
click at [206, 197] on div "Quick Search Date From" at bounding box center [212, 177] width 277 height 60
click at [206, 189] on input "Quick Search" at bounding box center [198, 180] width 225 height 29
paste input "NEOBKS-Prototype"
type input "NEOBKS-Prototype"
click at [317, 171] on button "button" at bounding box center [325, 180] width 29 height 29
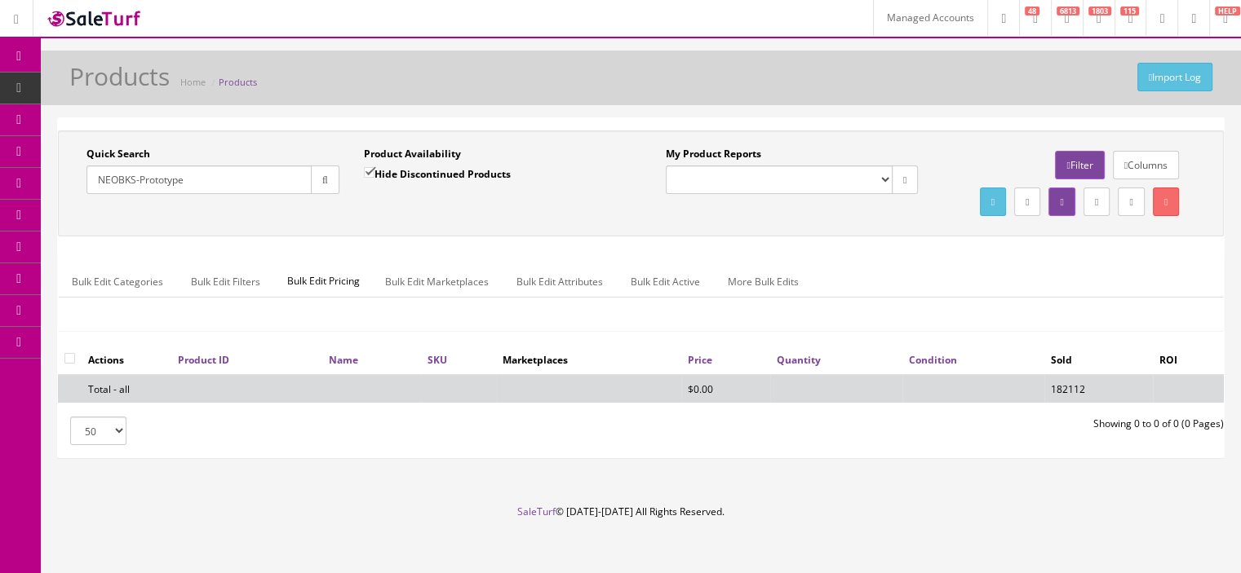
click at [372, 172] on input "Hide Discontinued Products" at bounding box center [369, 172] width 11 height 11
checkbox input "false"
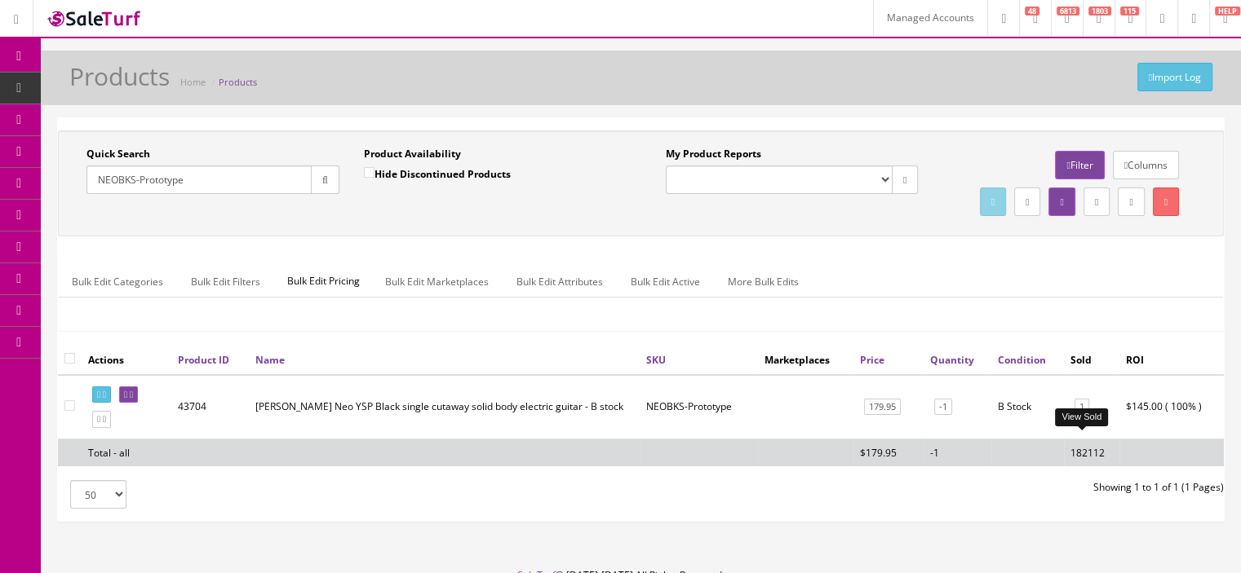
click at [1080, 416] on link "1" at bounding box center [1081, 407] width 15 height 17
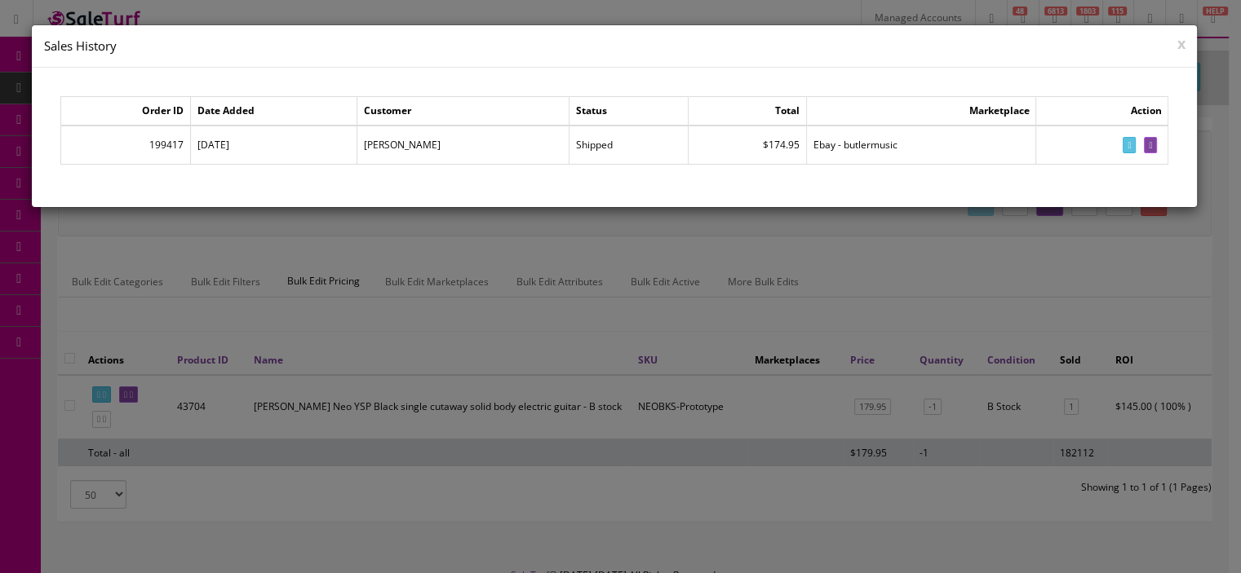
click at [1179, 42] on button "x" at bounding box center [1180, 43] width 8 height 15
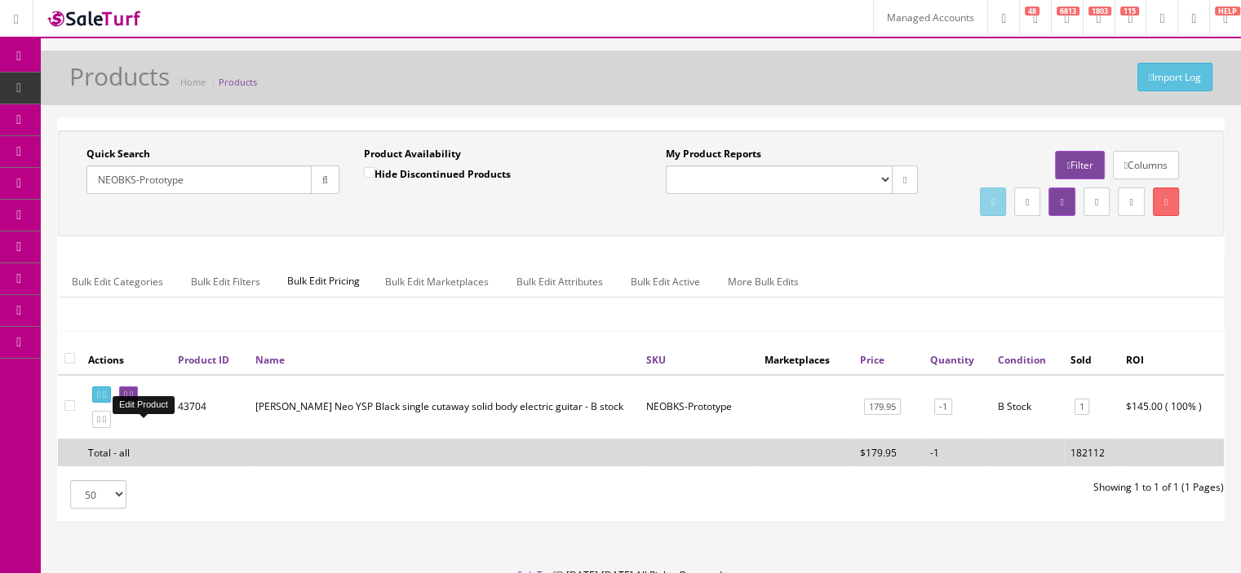
click at [138, 404] on link at bounding box center [128, 395] width 19 height 17
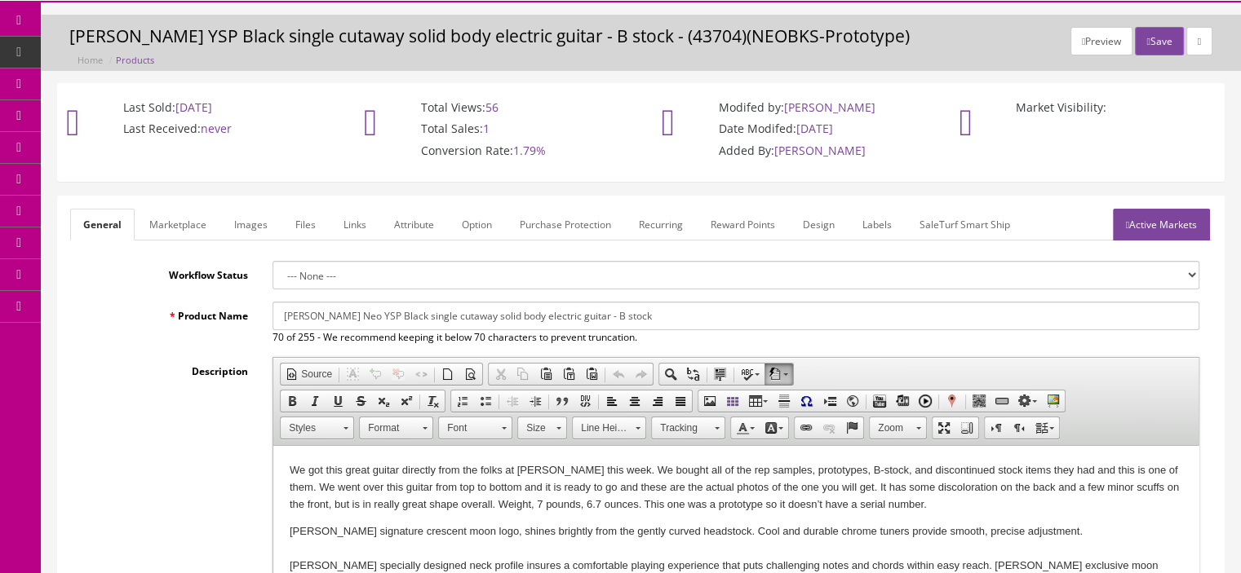
scroll to position [7, 0]
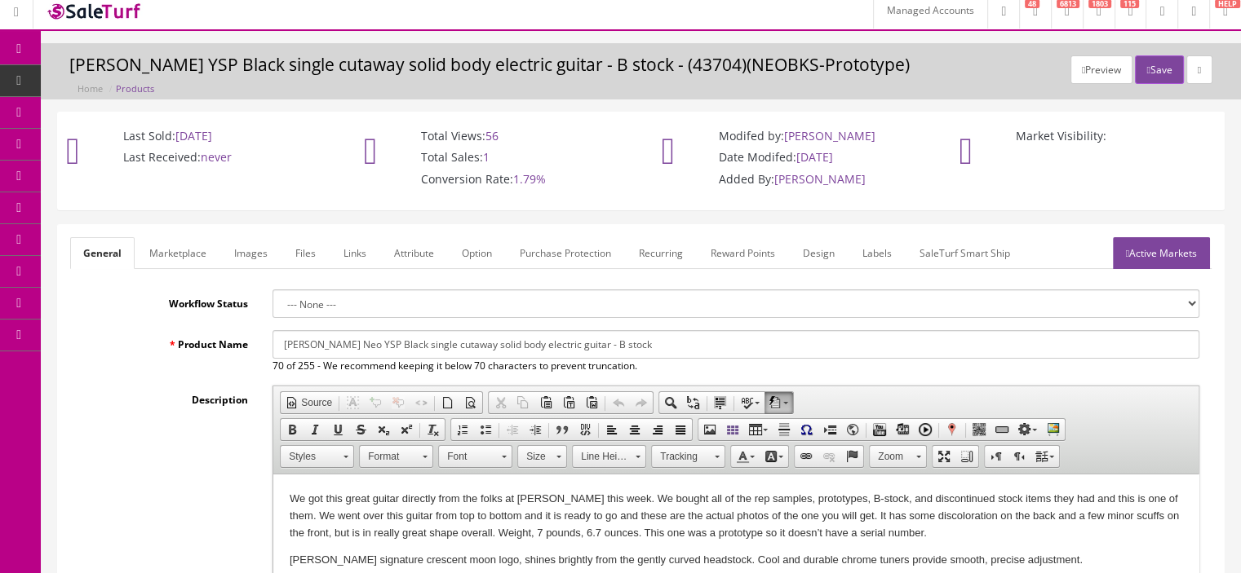
click at [1193, 257] on link "Active Markets" at bounding box center [1161, 253] width 97 height 32
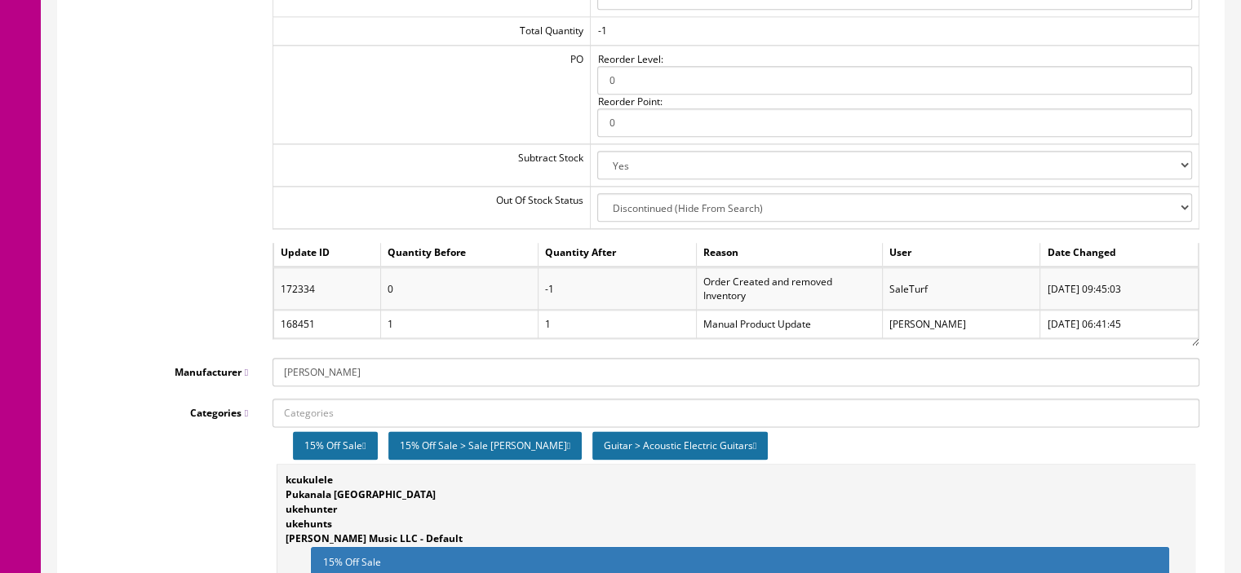
scroll to position [3, 0]
click at [395, 290] on td "0" at bounding box center [459, 291] width 158 height 42
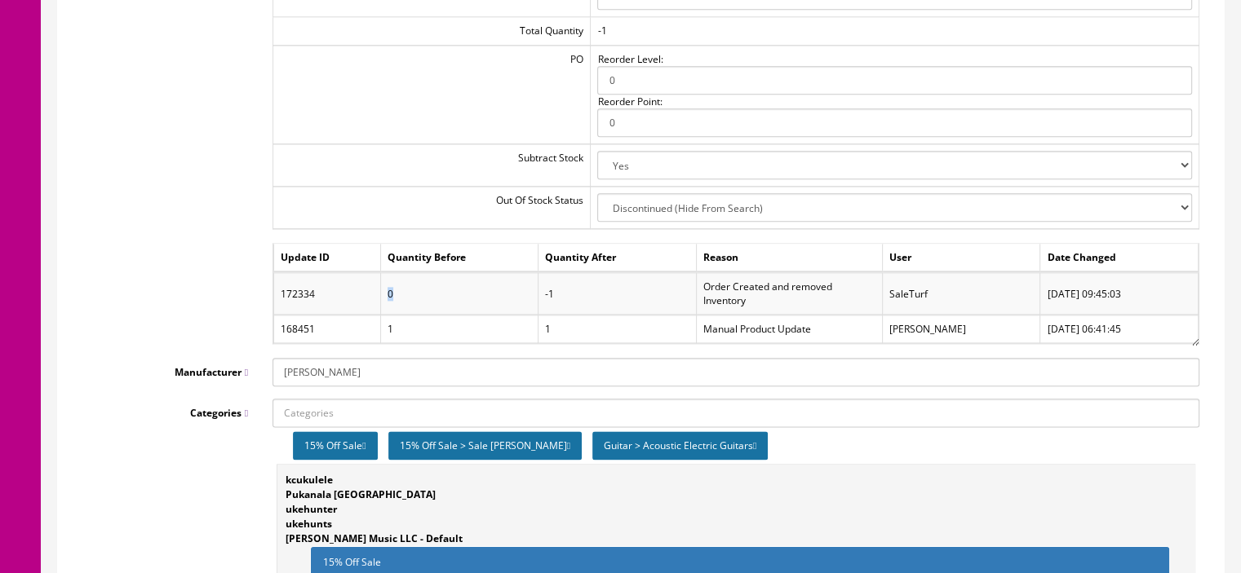
scroll to position [11, 0]
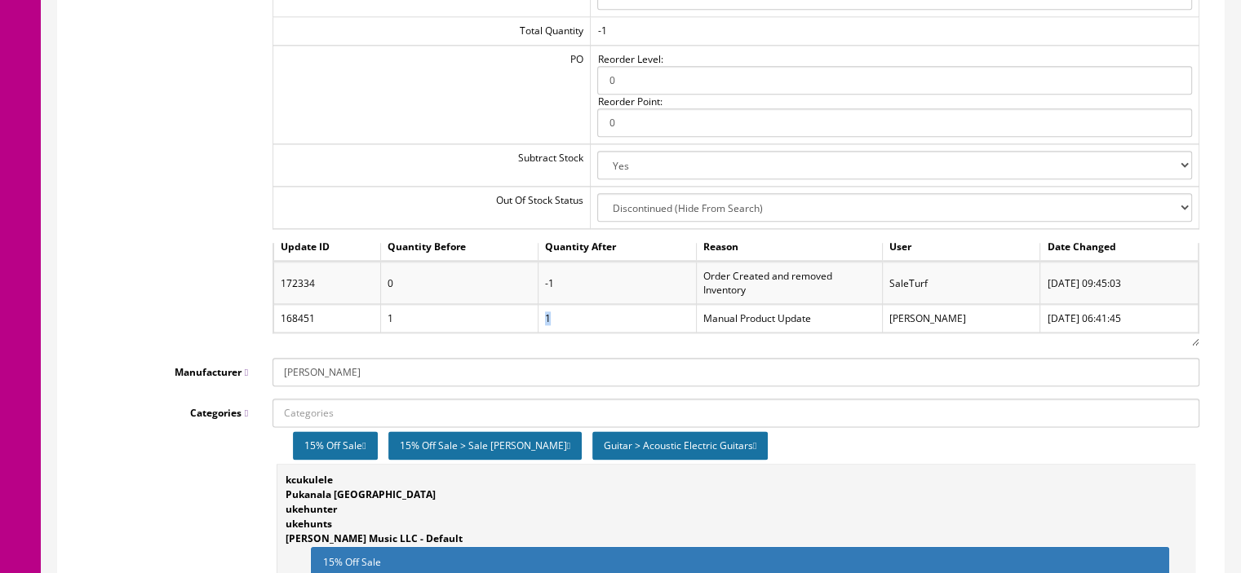
drag, startPoint x: 548, startPoint y: 320, endPoint x: 538, endPoint y: 320, distance: 10.6
click at [538, 320] on td "1" at bounding box center [617, 319] width 158 height 28
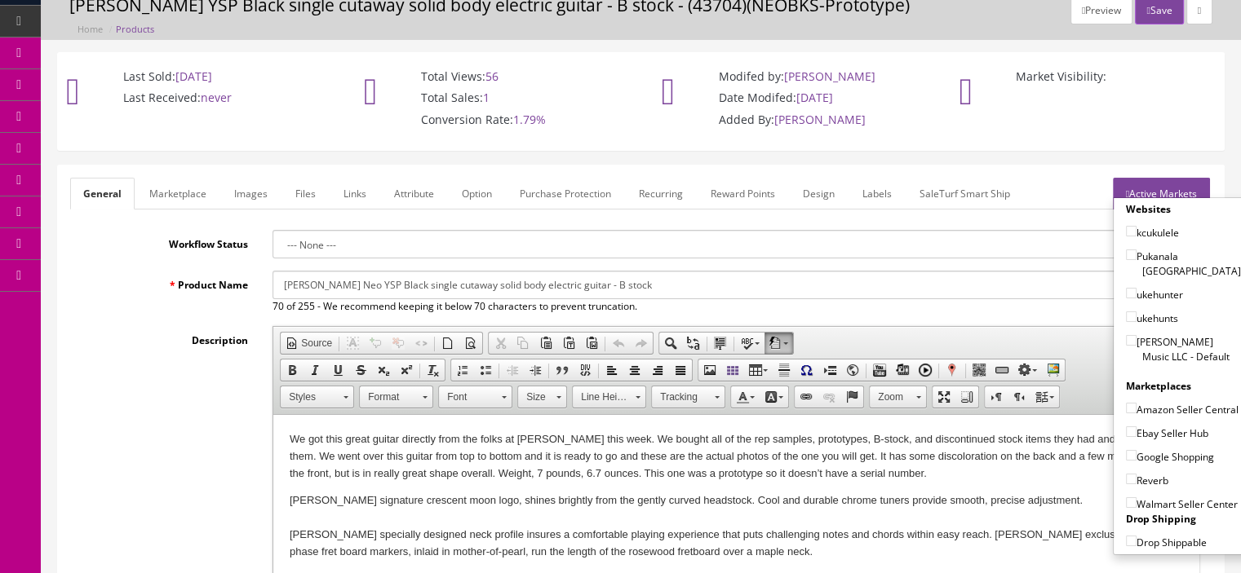
scroll to position [55, 0]
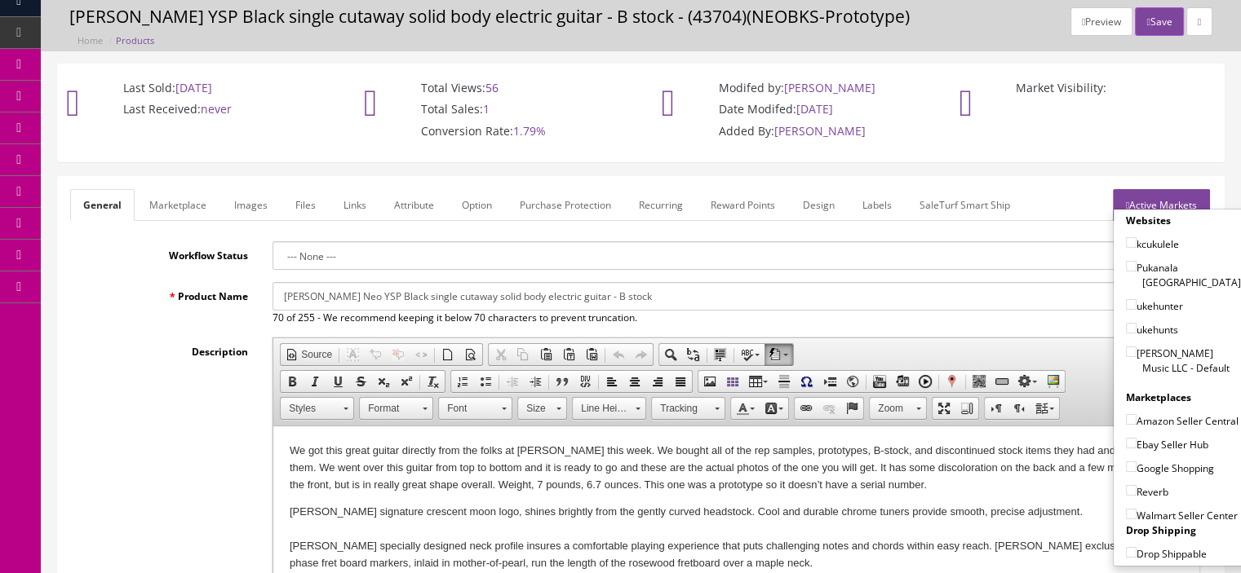
click at [1179, 192] on link "Active Markets" at bounding box center [1161, 205] width 97 height 32
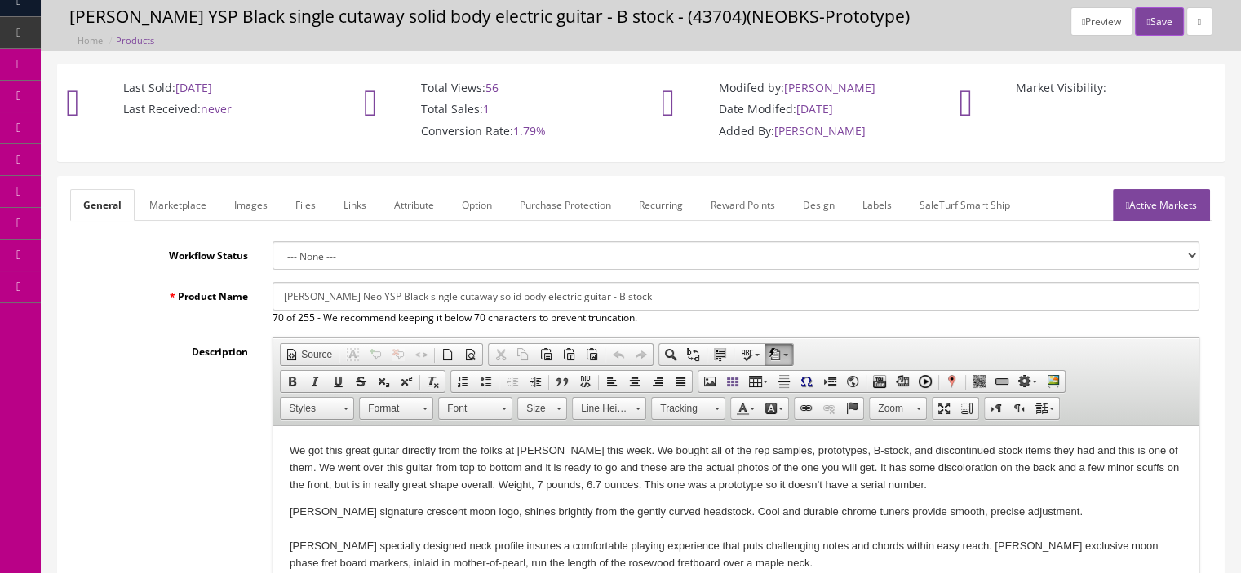
click at [1168, 204] on link "Active Markets" at bounding box center [1161, 205] width 97 height 32
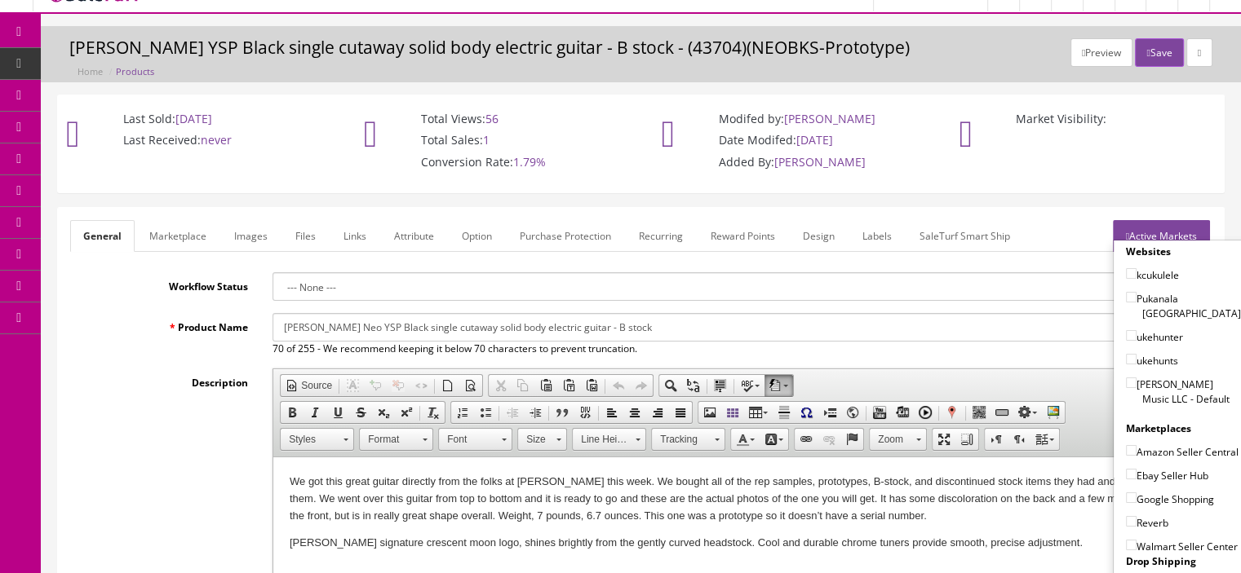
scroll to position [0, 0]
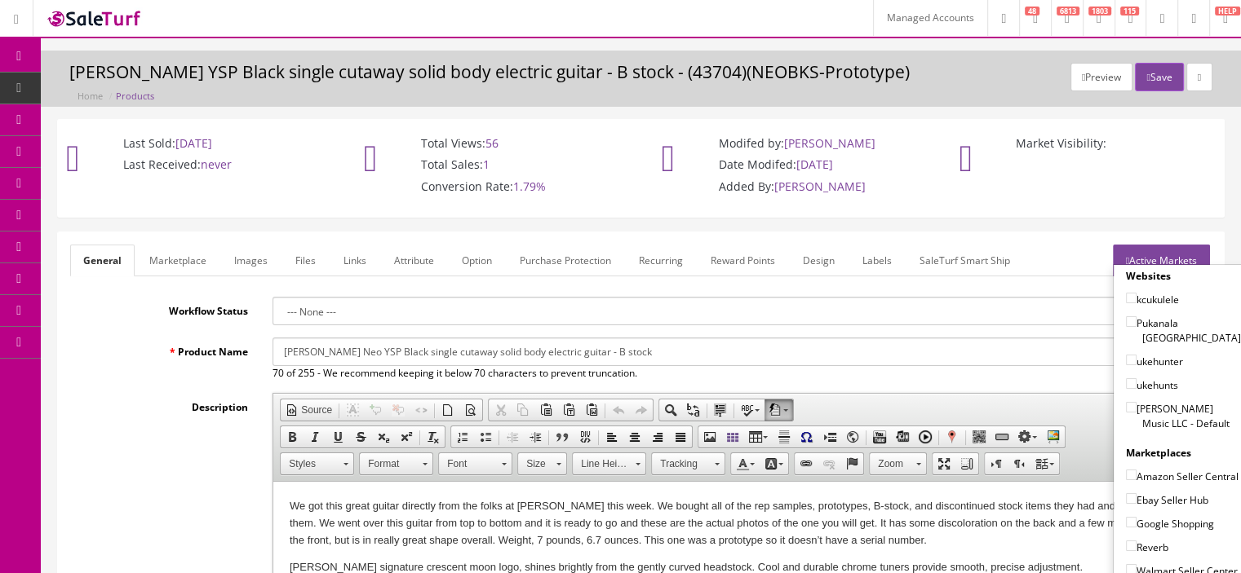
click at [125, 84] on span "Products" at bounding box center [125, 88] width 40 height 14
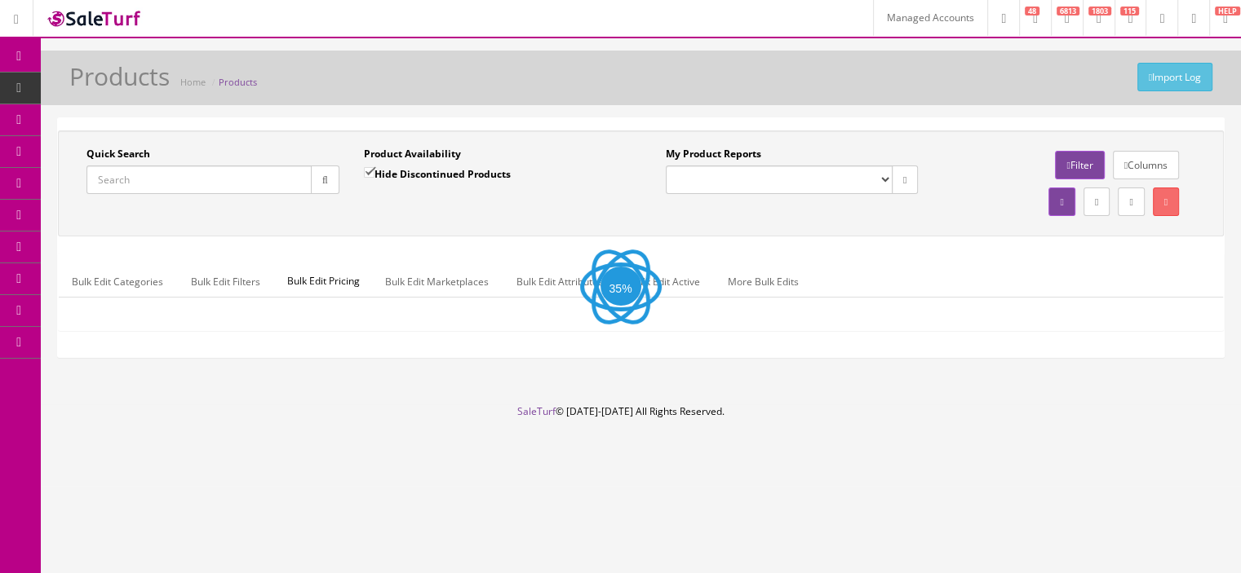
click at [184, 173] on input "Quick Search" at bounding box center [198, 180] width 225 height 29
paste input "DG137B"
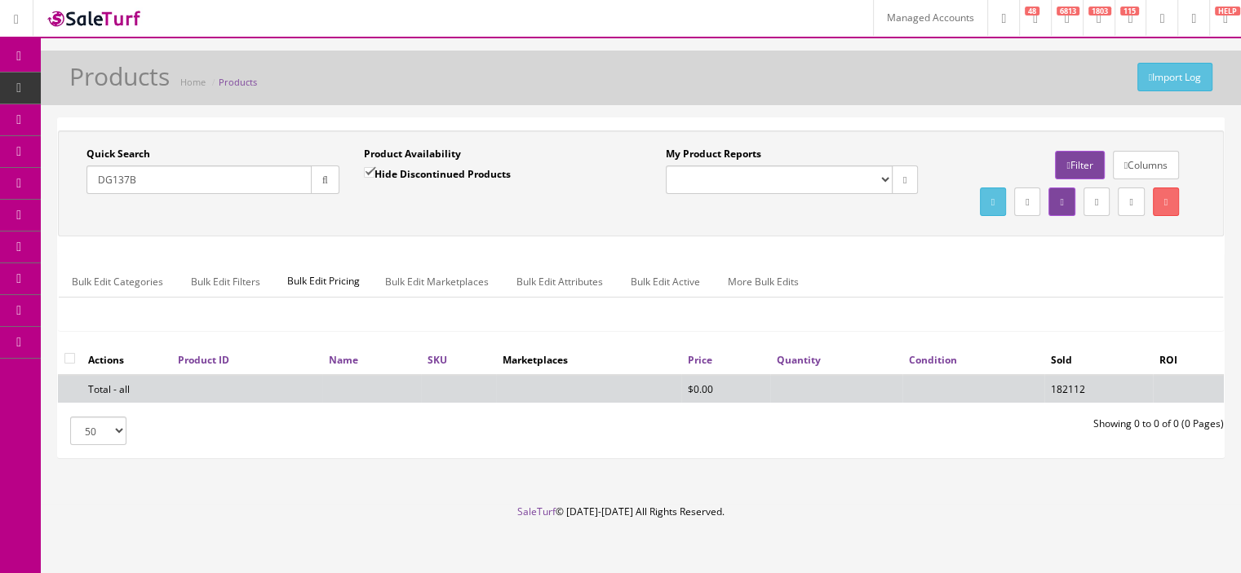
type input "DG137B"
click at [323, 170] on button "button" at bounding box center [325, 180] width 29 height 29
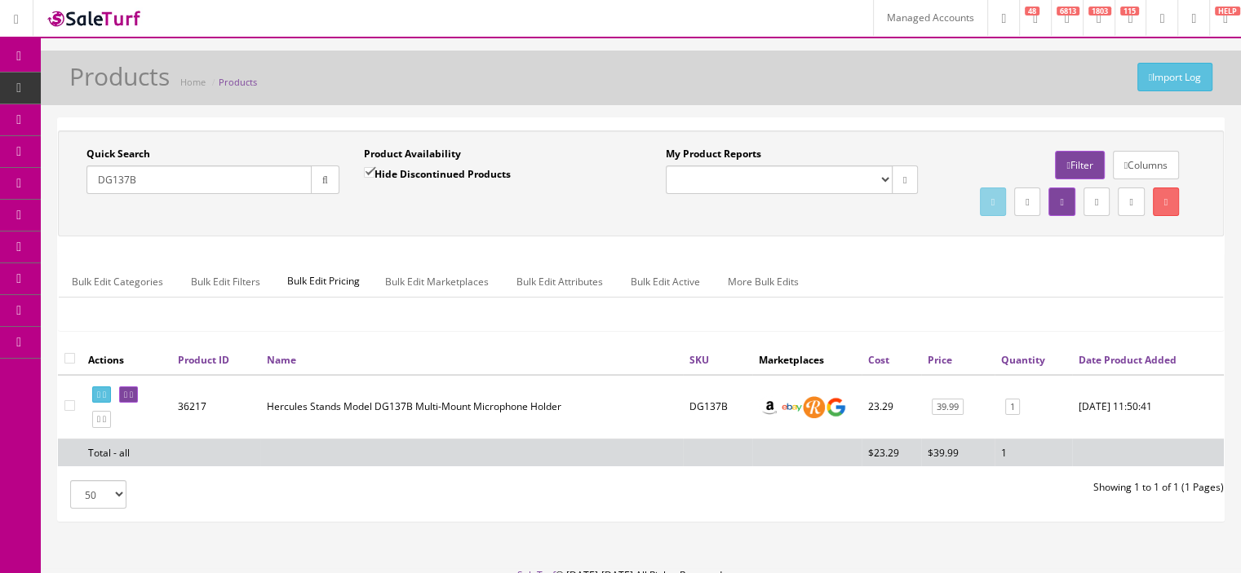
click at [199, 437] on td "36217" at bounding box center [215, 407] width 89 height 64
copy td "36217"
click at [273, 179] on input "DG137B" at bounding box center [198, 180] width 225 height 29
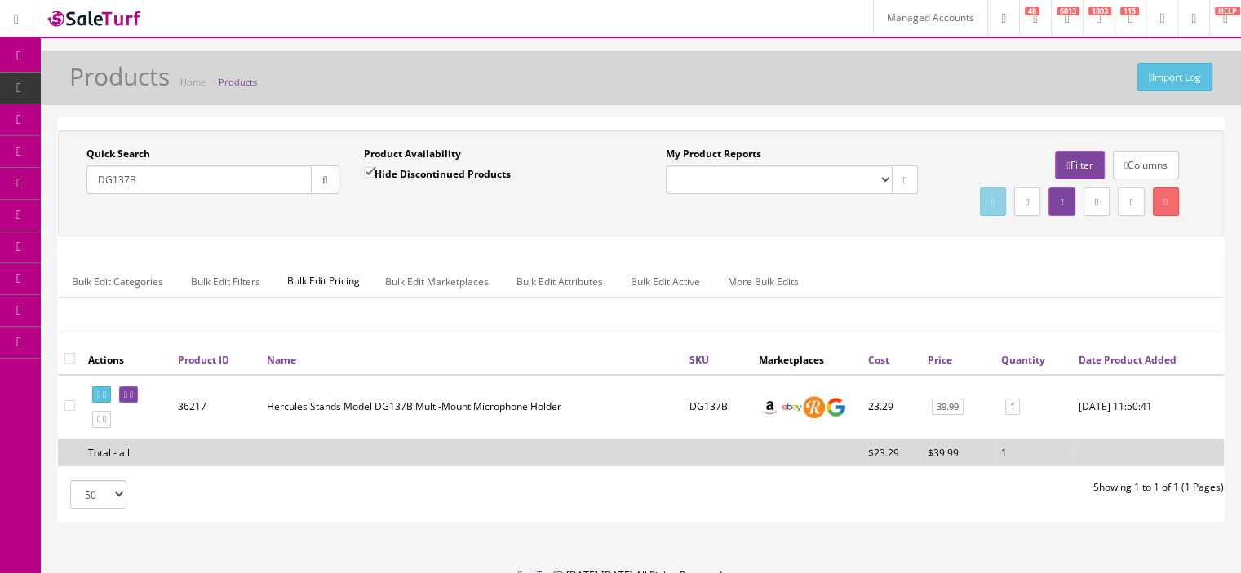
click at [273, 179] on input "DG137B" at bounding box center [198, 180] width 225 height 29
click at [326, 187] on button "button" at bounding box center [325, 180] width 29 height 29
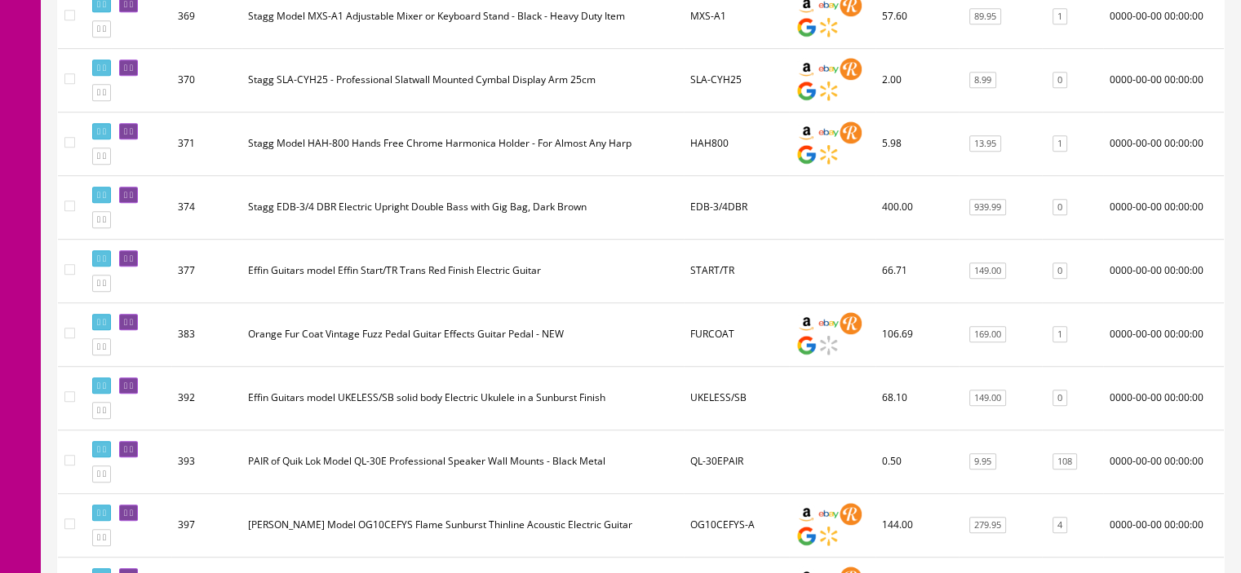
scroll to position [1044, 0]
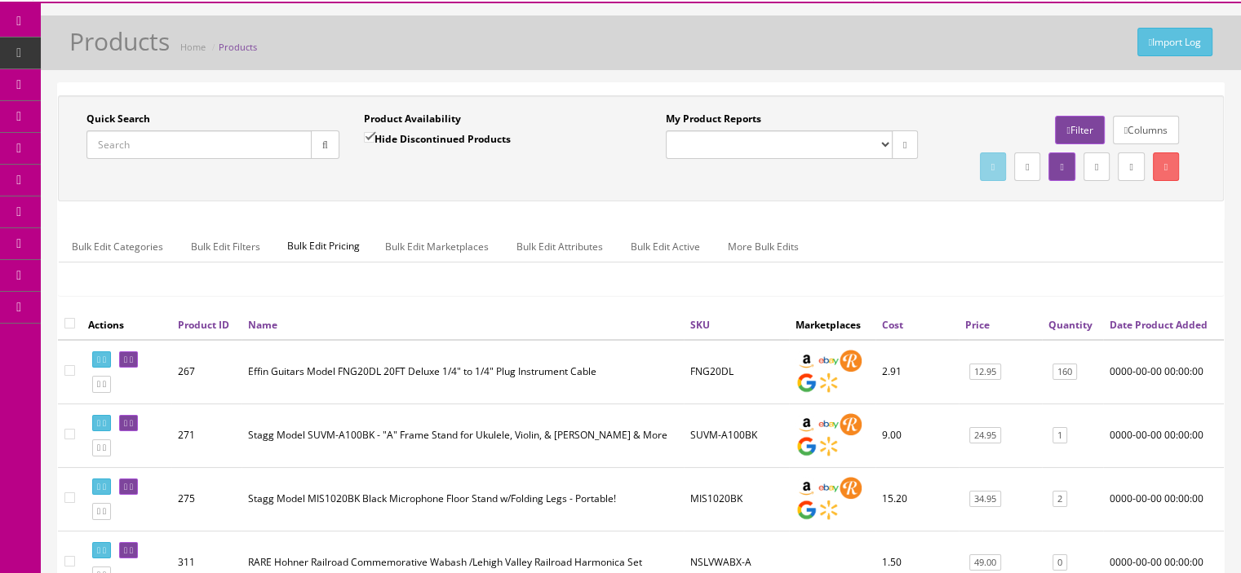
scroll to position [16, 0]
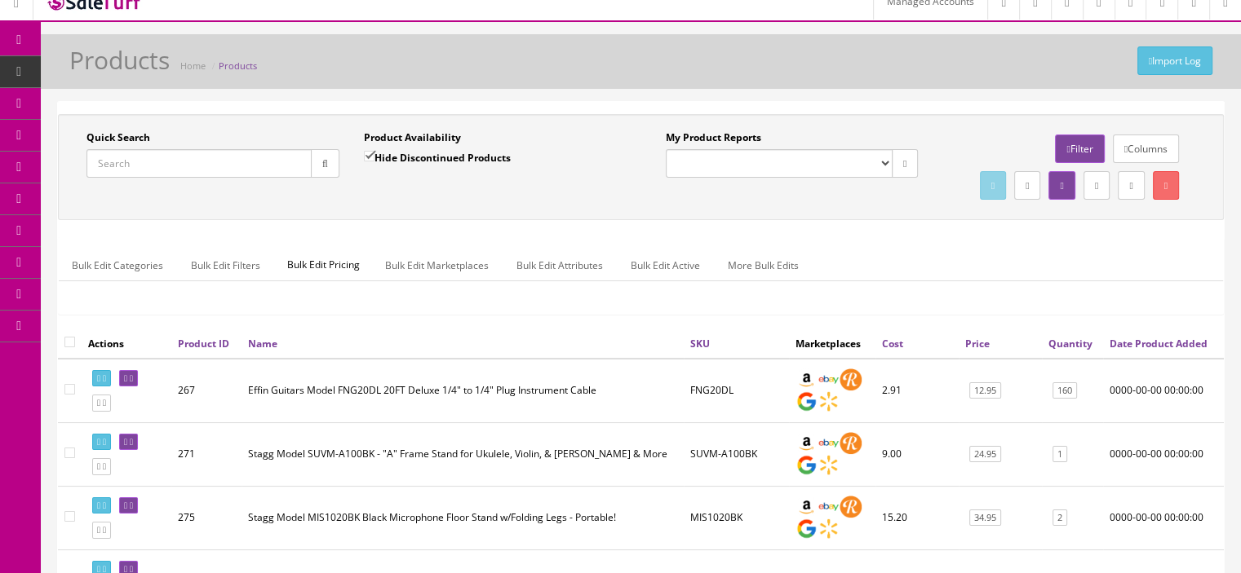
click at [237, 159] on input "Quick Search" at bounding box center [198, 163] width 225 height 29
paste input "36217"
type input "36217"
click at [313, 162] on button "button" at bounding box center [325, 163] width 29 height 29
